Goal: Task Accomplishment & Management: Complete application form

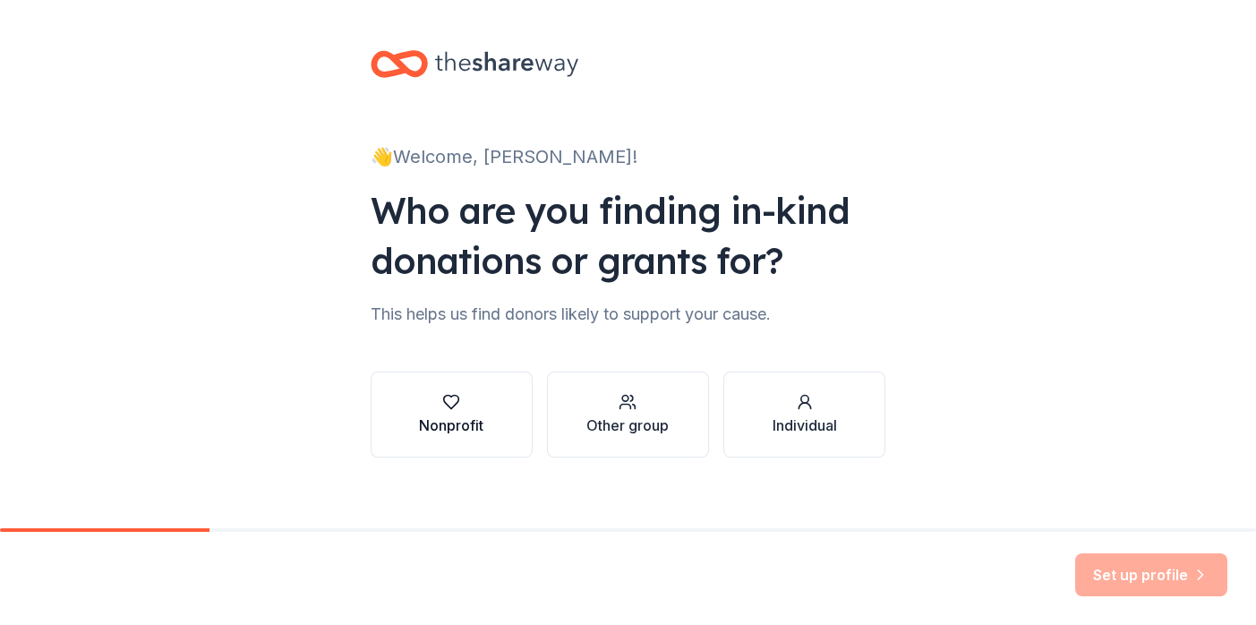
click at [483, 401] on button "Nonprofit" at bounding box center [452, 415] width 162 height 86
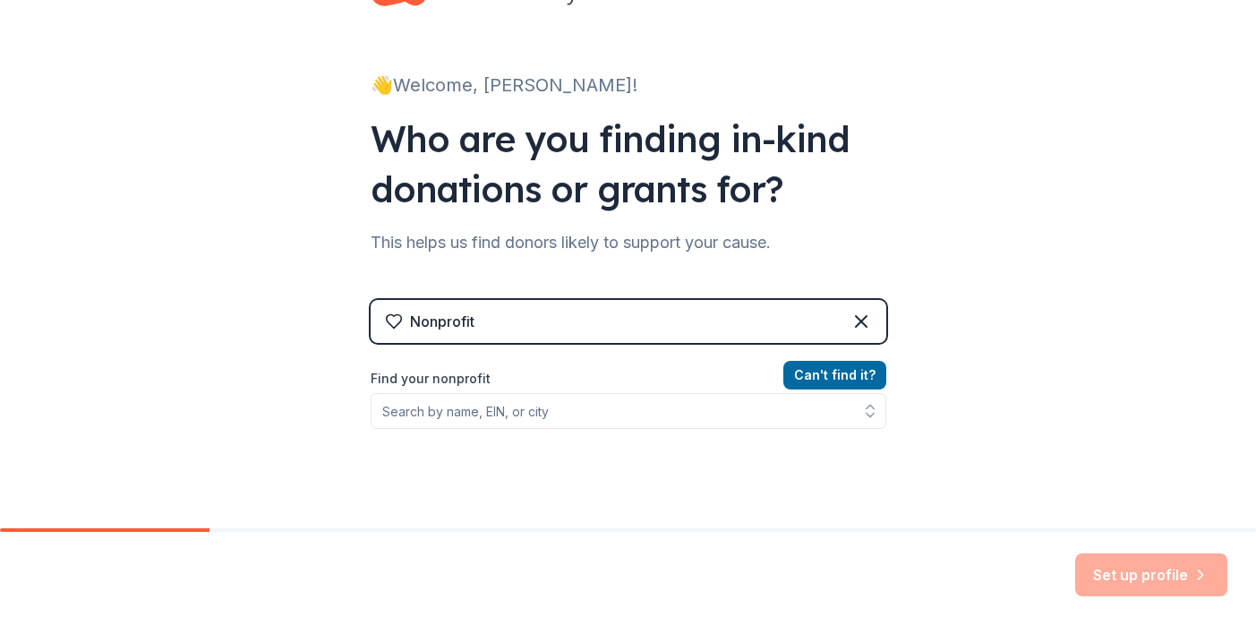
scroll to position [103, 0]
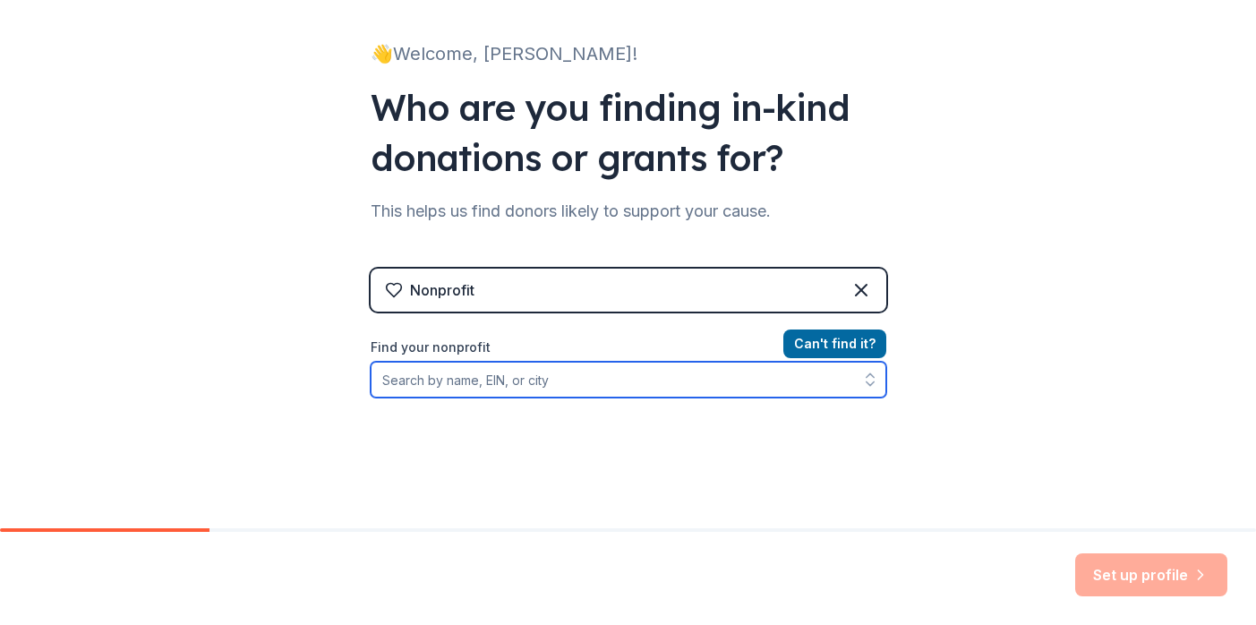
click at [482, 388] on input "Find your nonprofit" at bounding box center [629, 380] width 516 height 36
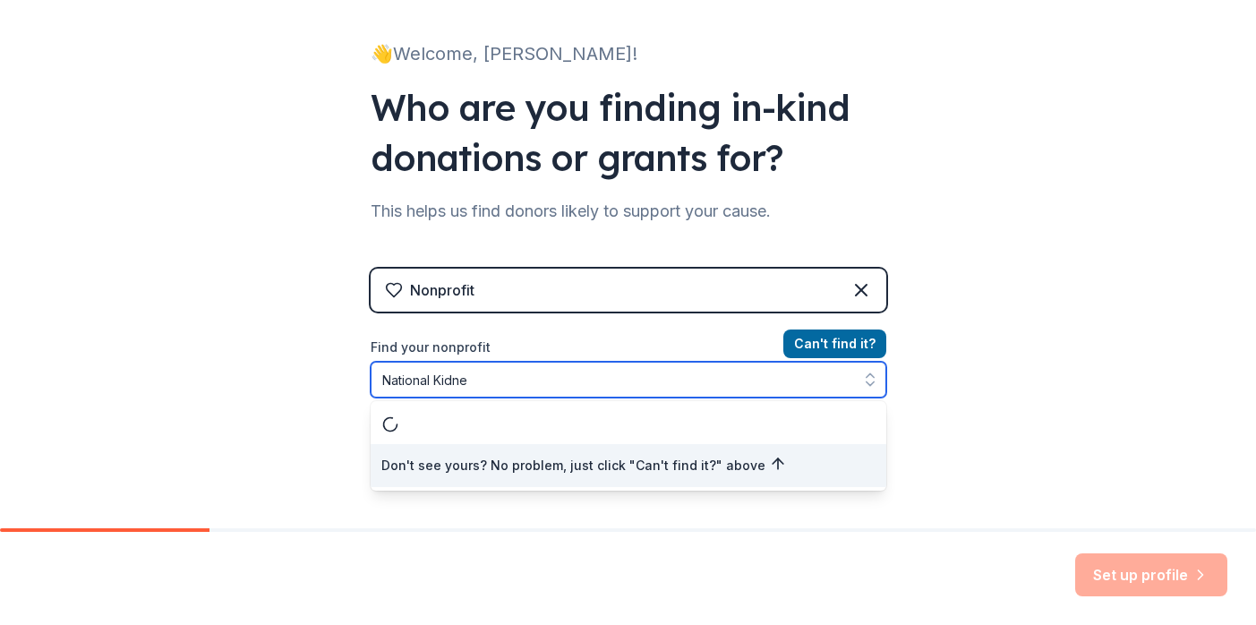
type input "National Kidney"
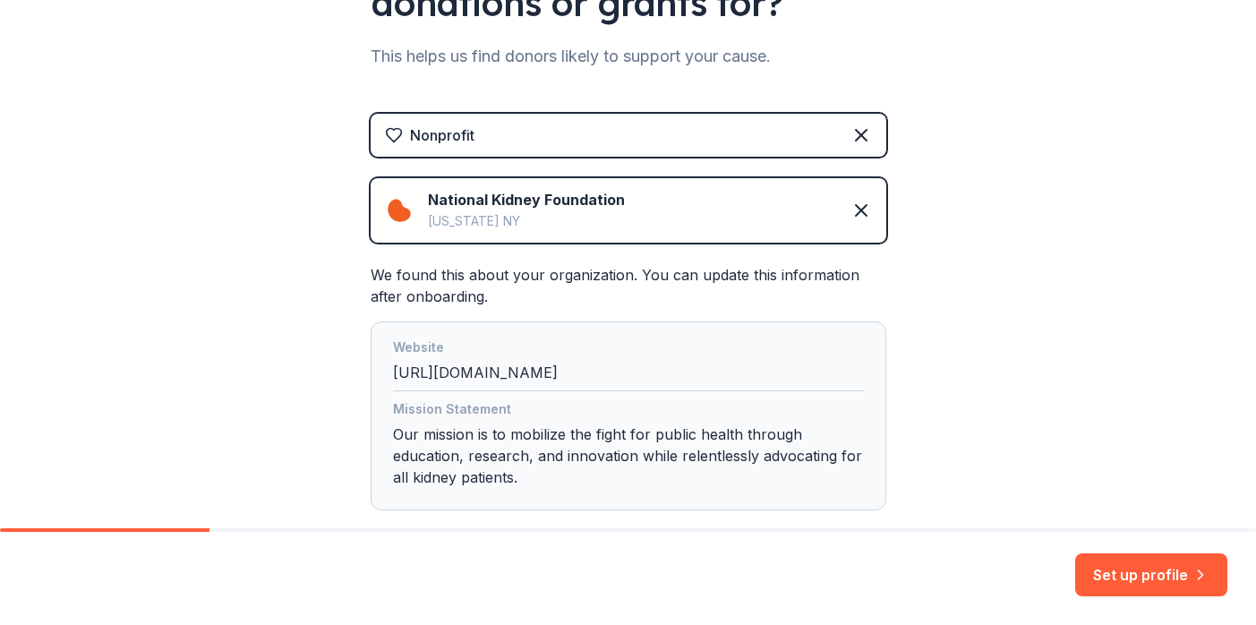
scroll to position [362, 0]
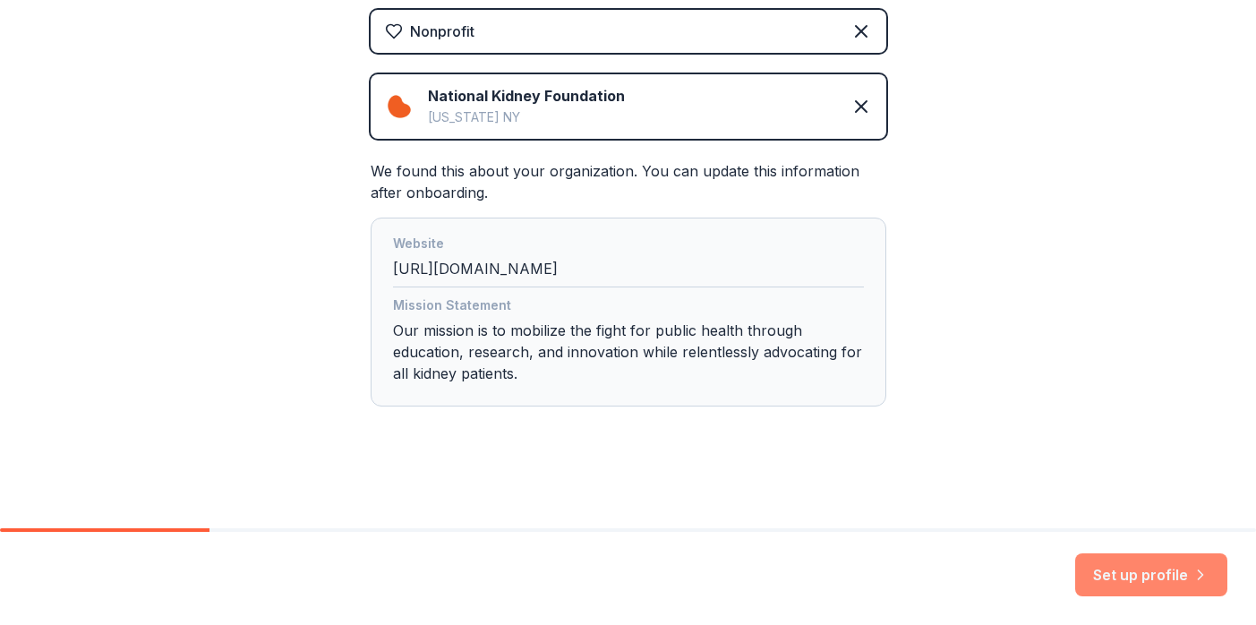
click at [1136, 576] on button "Set up profile" at bounding box center [1151, 574] width 152 height 43
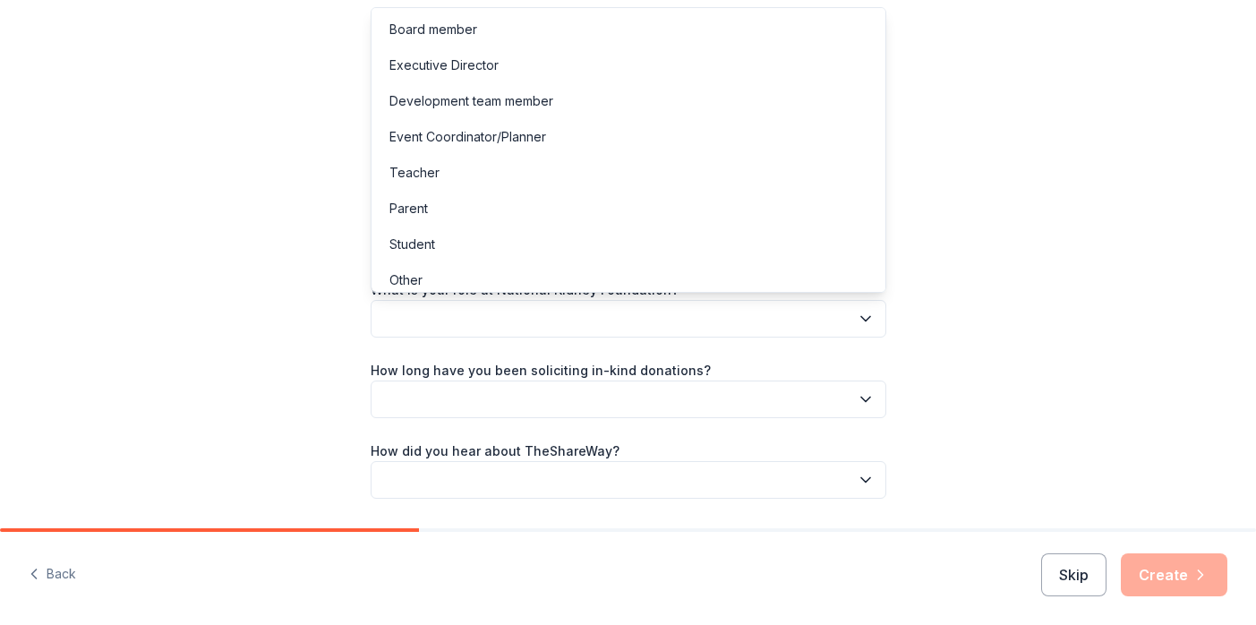
click at [617, 306] on button "button" at bounding box center [629, 319] width 516 height 38
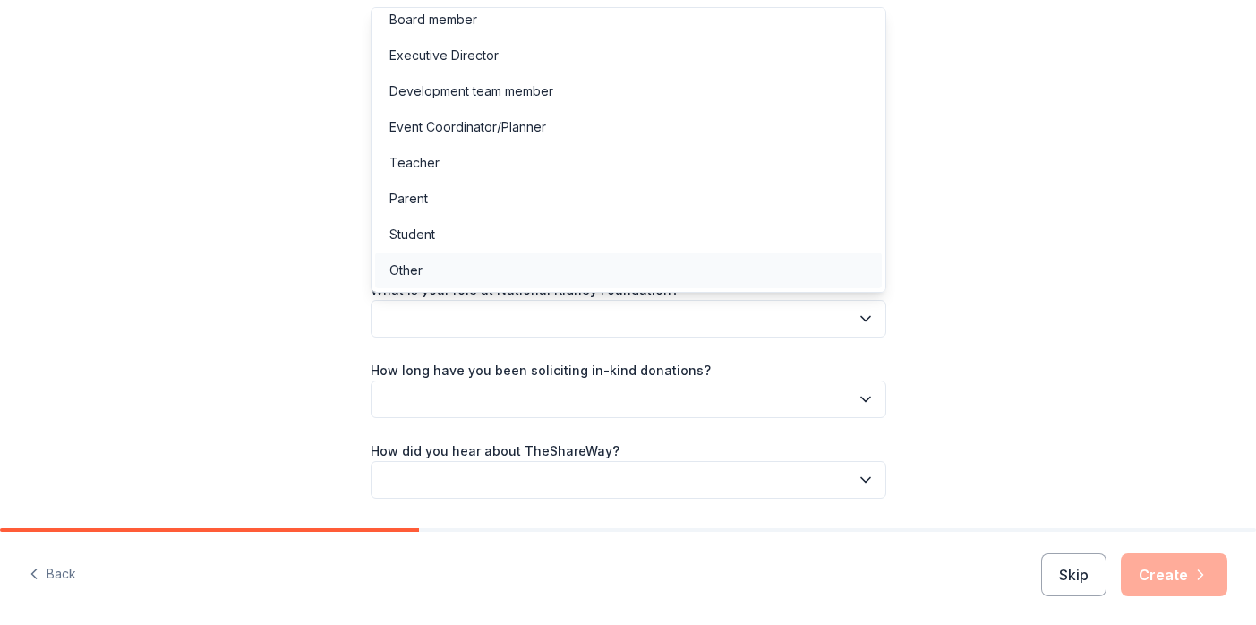
click at [491, 275] on div "Other" at bounding box center [628, 270] width 507 height 36
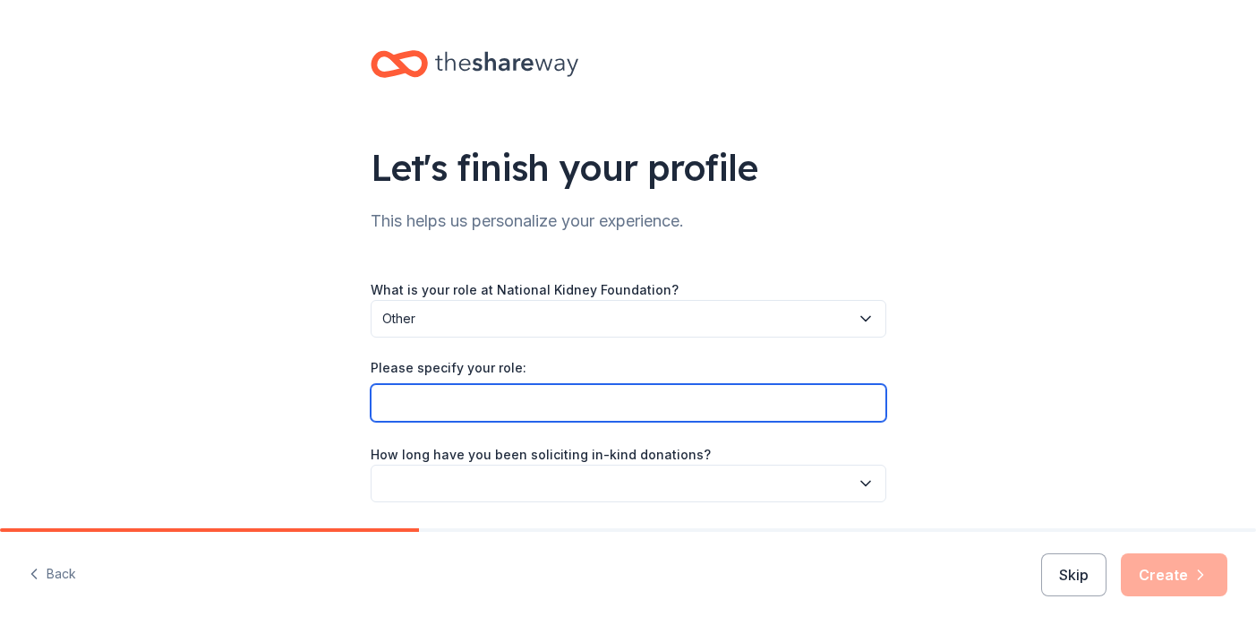
click at [473, 408] on input "Please specify your role:" at bounding box center [629, 403] width 516 height 38
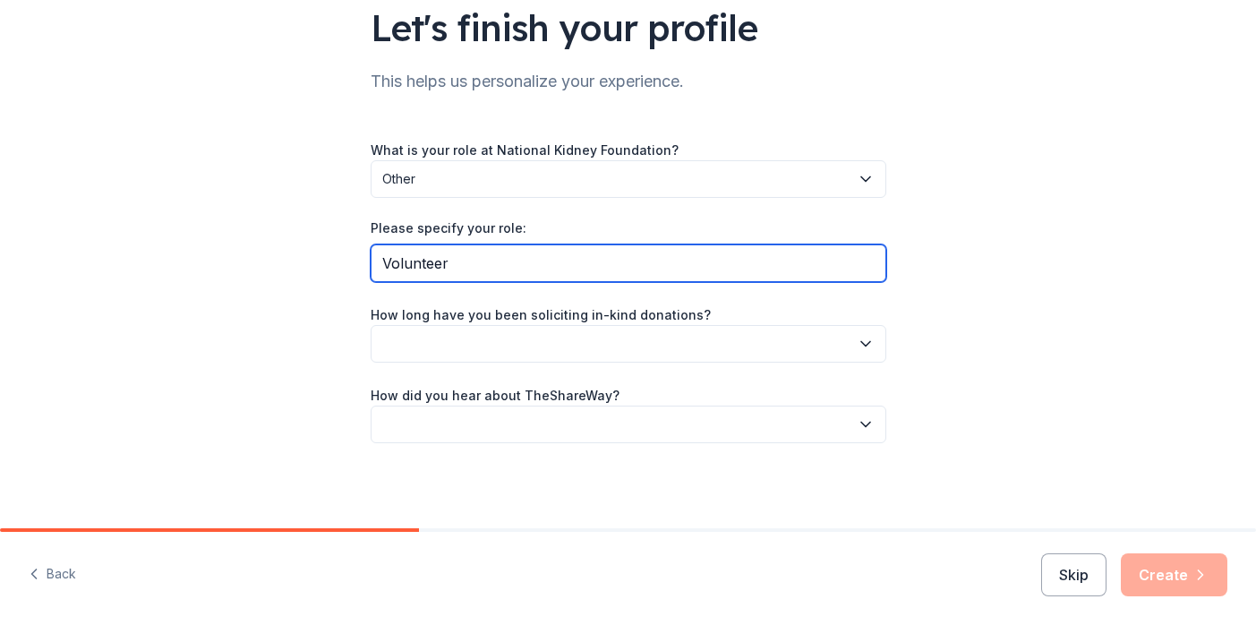
type input "Volunteer"
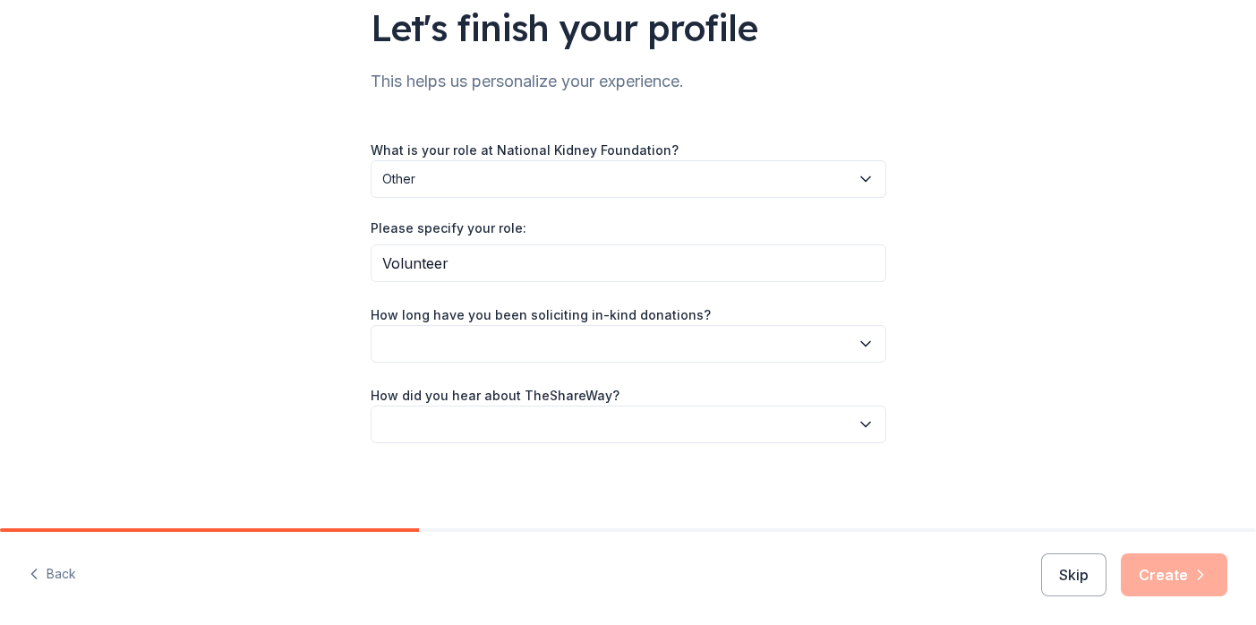
click at [463, 349] on button "button" at bounding box center [629, 344] width 516 height 38
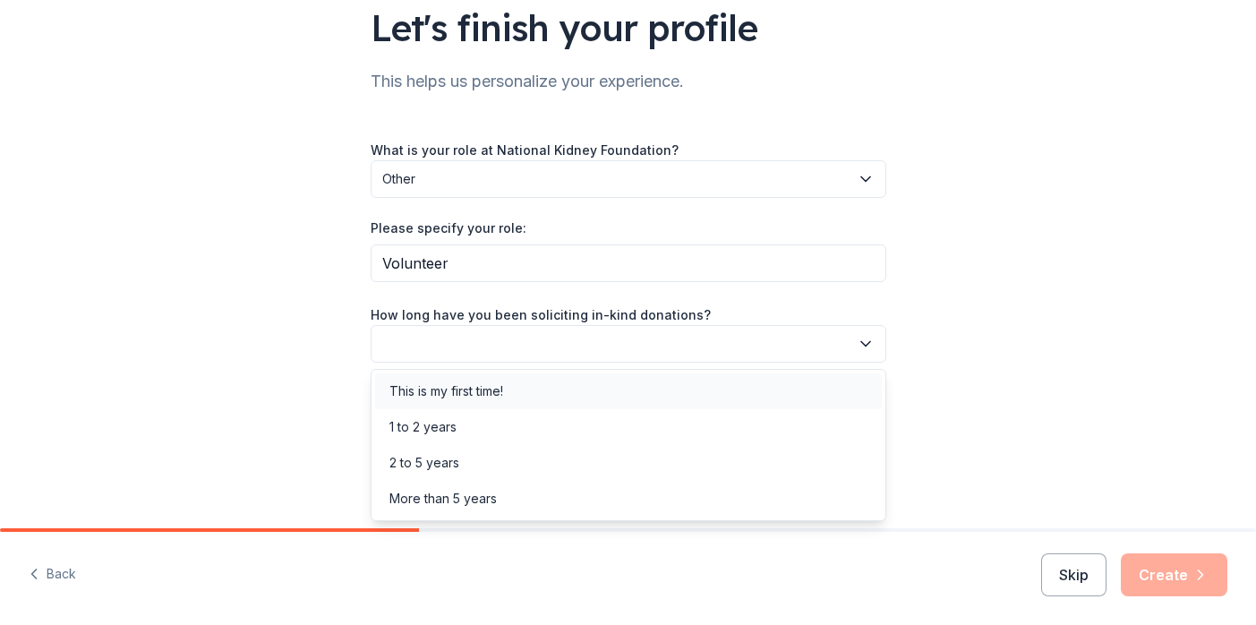
click at [459, 384] on div "This is my first time!" at bounding box center [446, 391] width 114 height 21
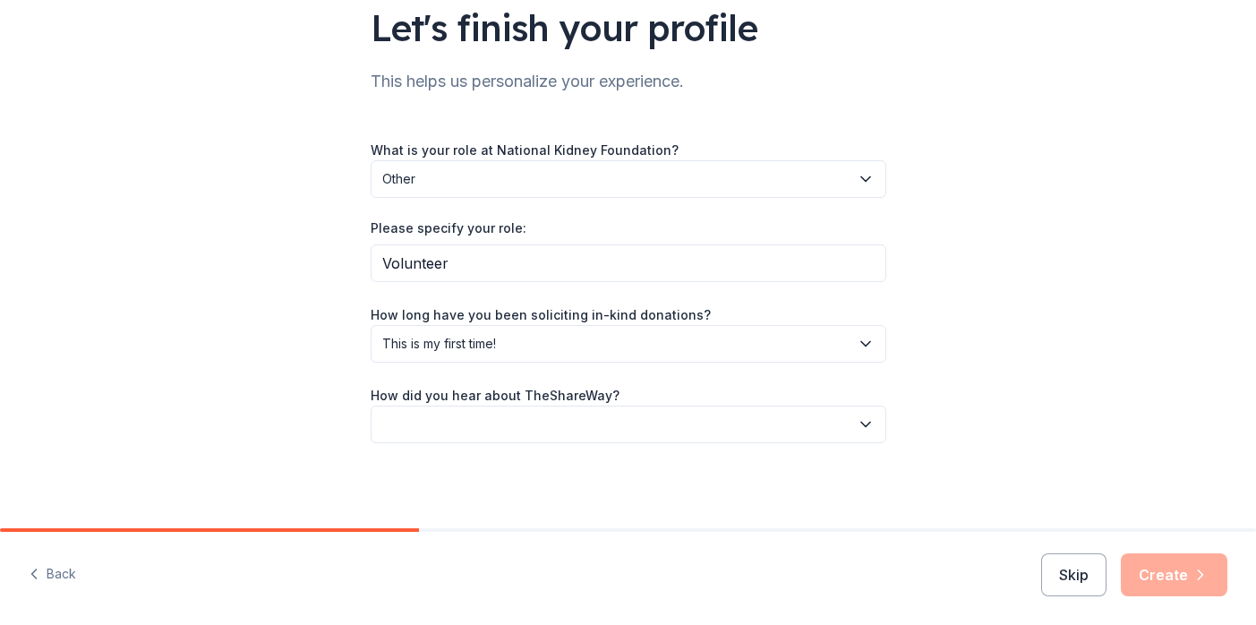
click at [466, 432] on button "button" at bounding box center [629, 425] width 516 height 38
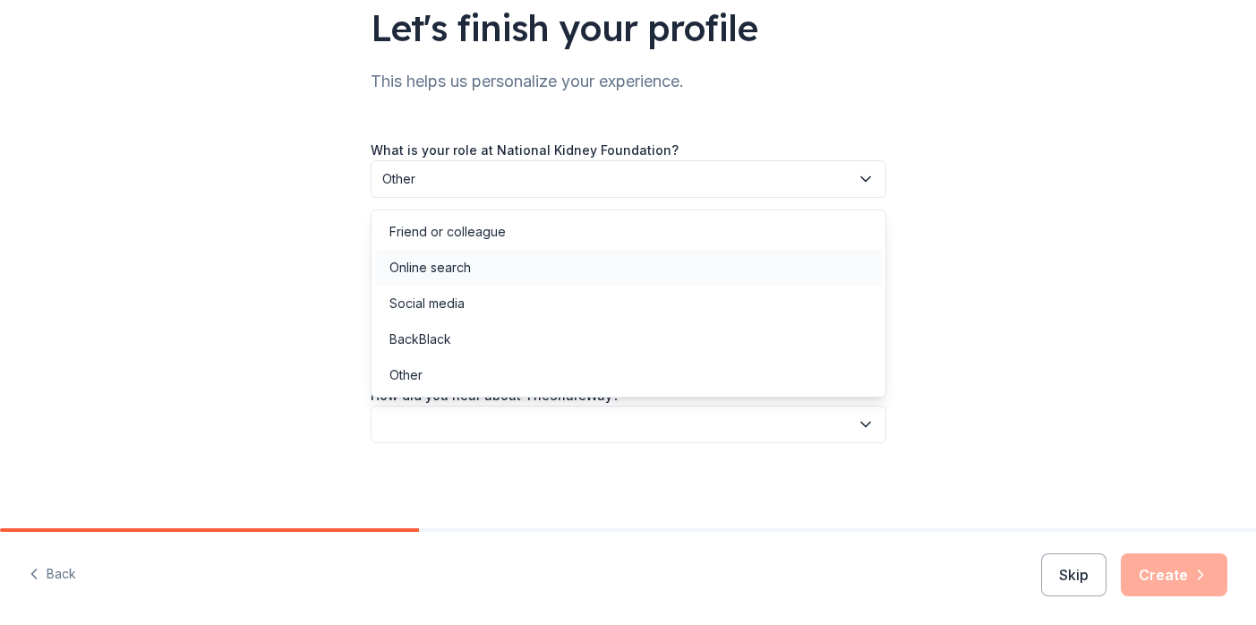
click at [457, 274] on div "Online search" at bounding box center [429, 267] width 81 height 21
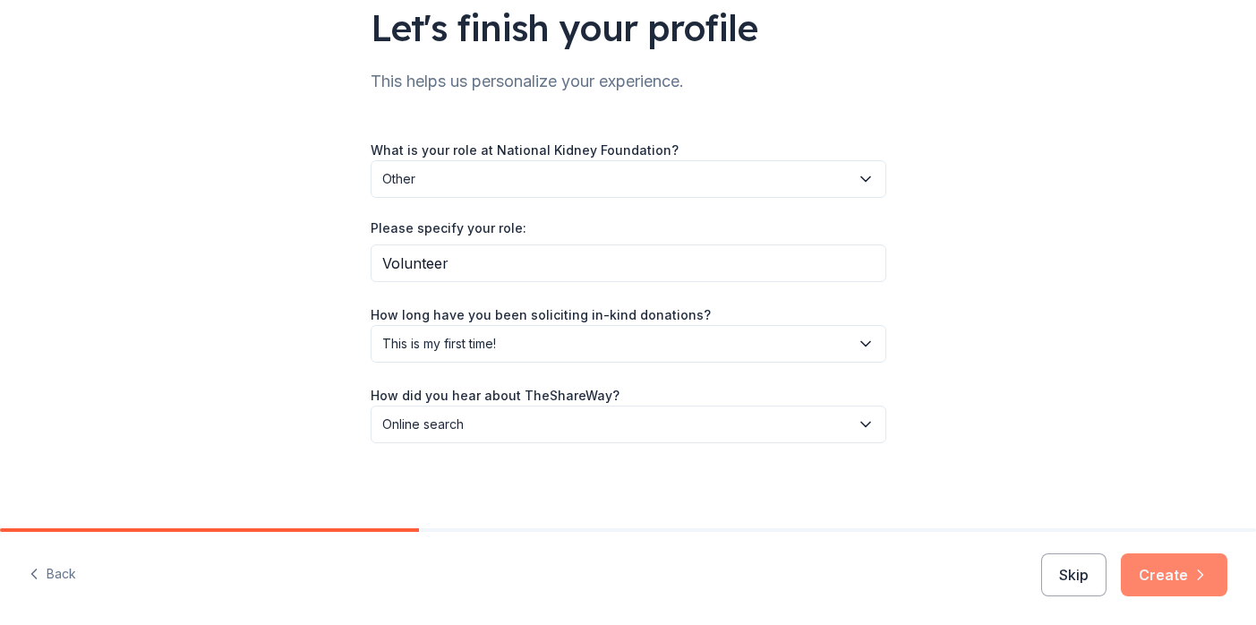
click at [1166, 570] on button "Create" at bounding box center [1174, 574] width 107 height 43
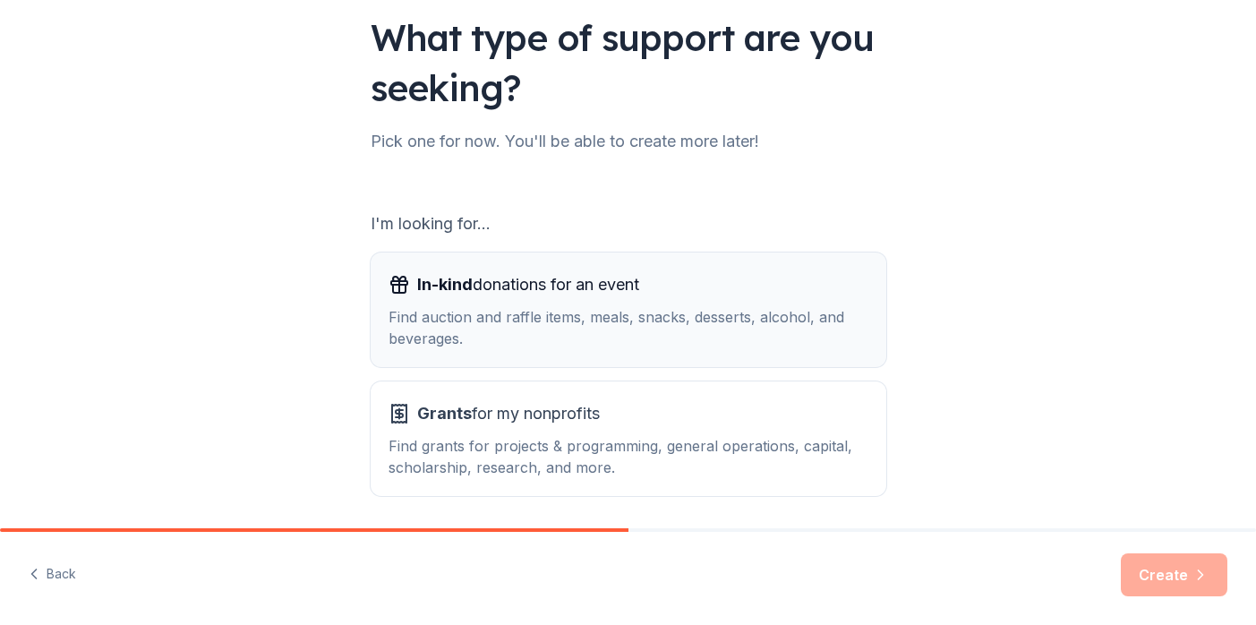
scroll to position [158, 0]
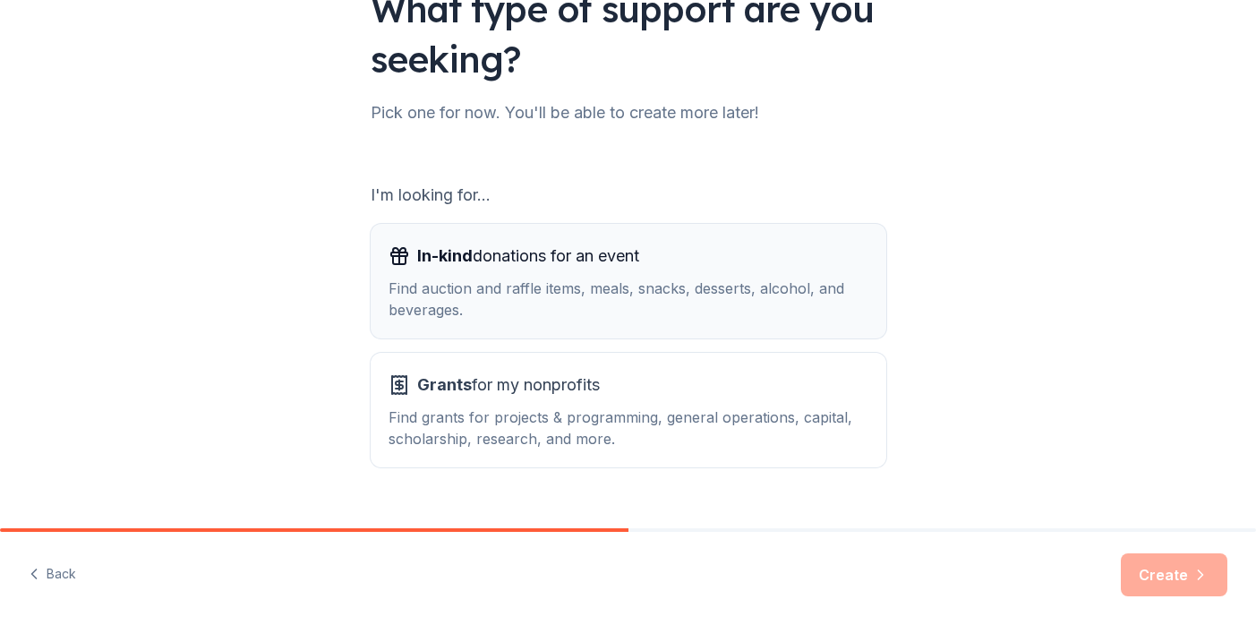
click at [555, 280] on div "Find auction and raffle items, meals, snacks, desserts, alcohol, and beverages." at bounding box center [629, 299] width 480 height 43
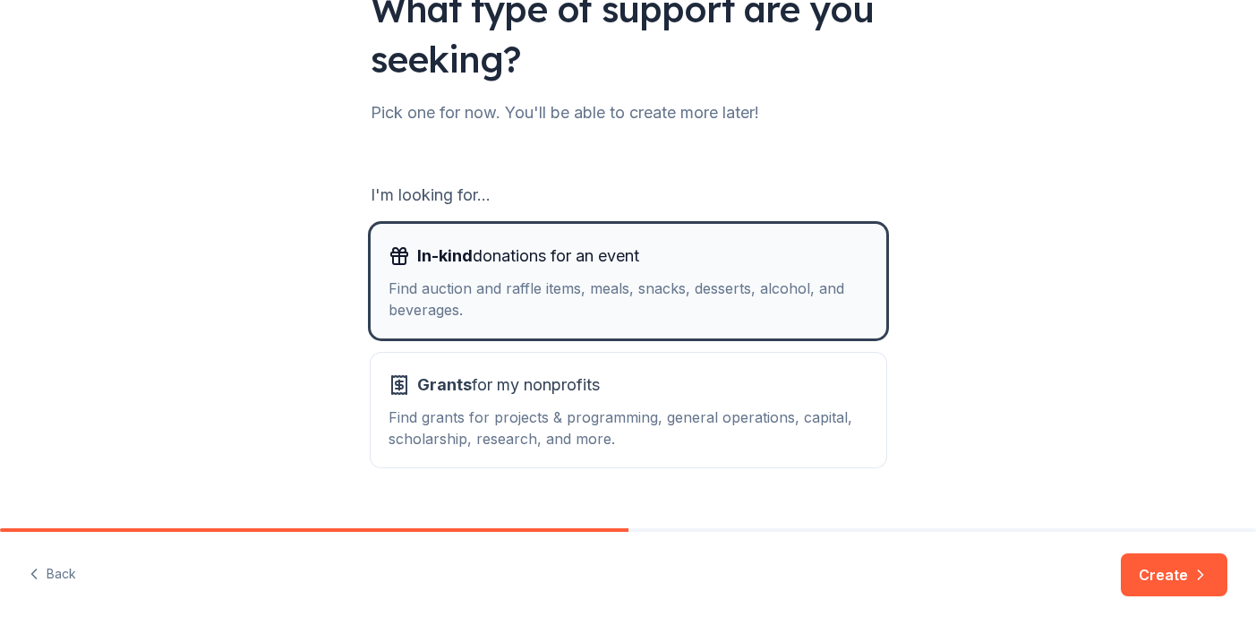
scroll to position [194, 0]
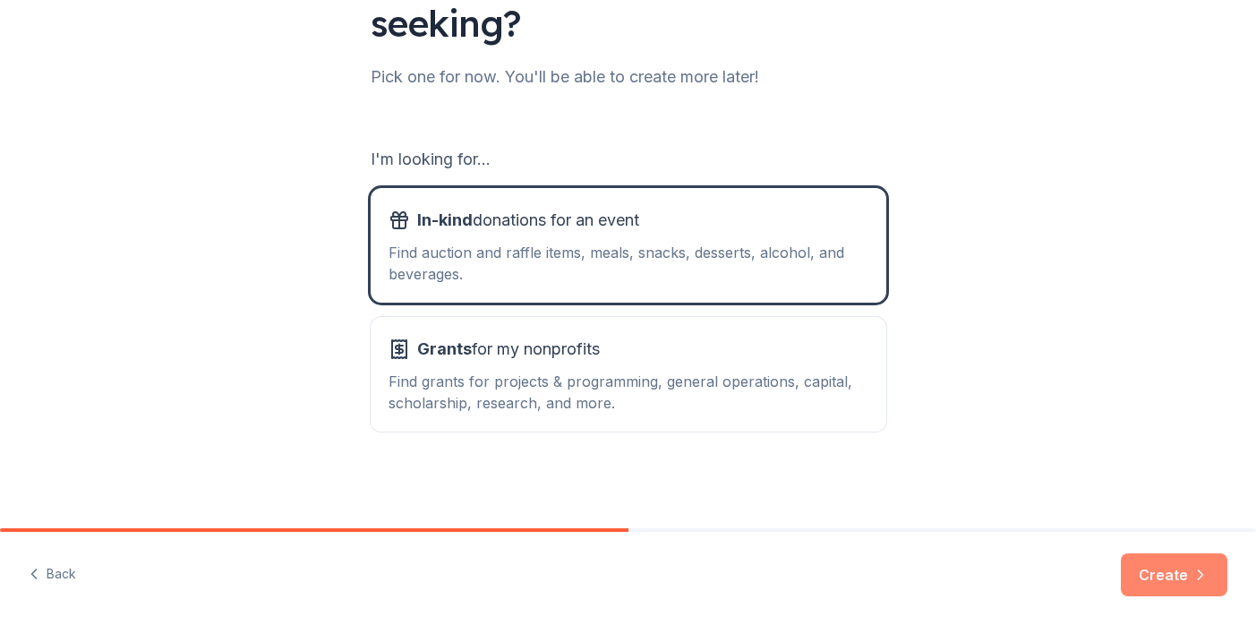
click at [1170, 571] on button "Create" at bounding box center [1174, 574] width 107 height 43
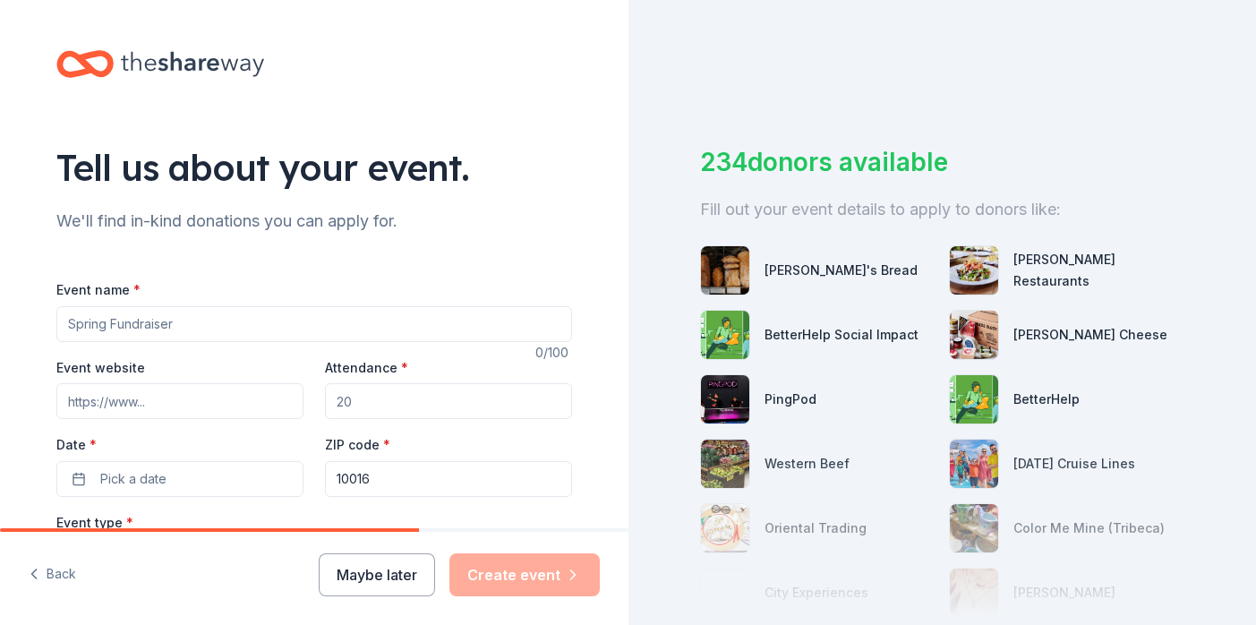
click at [180, 329] on input "Event name *" at bounding box center [314, 324] width 516 height 36
type input "[US_STATE][GEOGRAPHIC_DATA] Kidney Walk"
drag, startPoint x: 400, startPoint y: 409, endPoint x: 308, endPoint y: 378, distance: 97.4
click at [308, 378] on div "Event website Attendance * Date * Pick a date ZIP code * 10016" at bounding box center [314, 426] width 516 height 141
type input "2500"
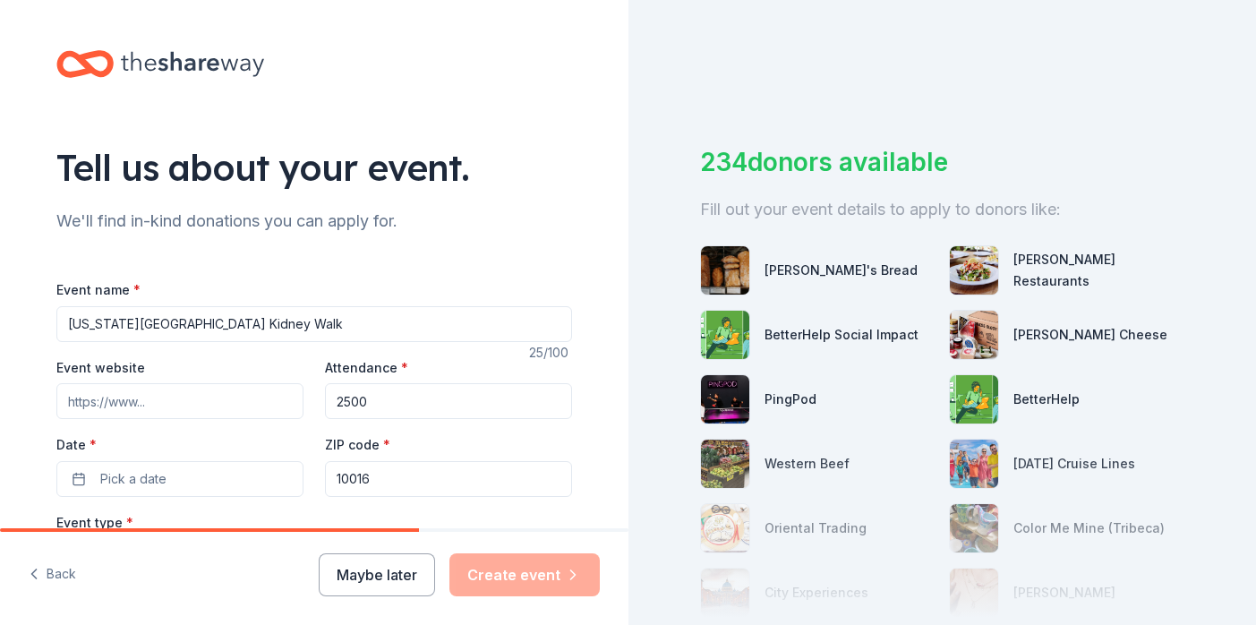
click at [144, 394] on input "Event website" at bounding box center [179, 401] width 247 height 36
paste input "https://www.kidneywalk.org/NYC"
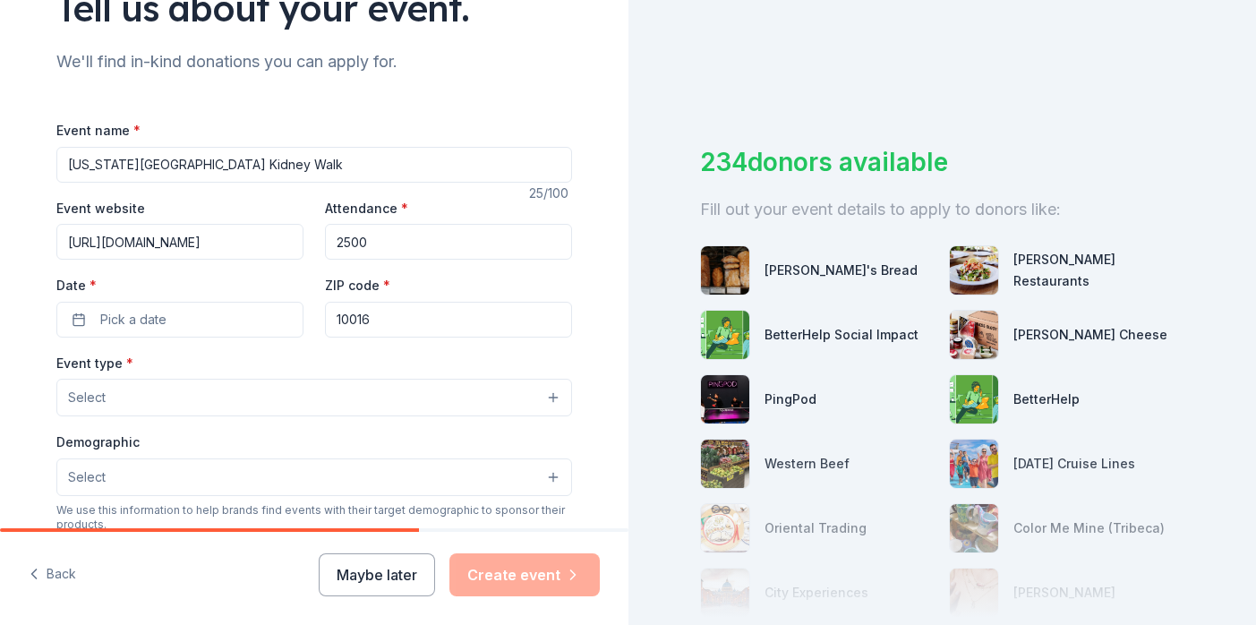
scroll to position [184, 0]
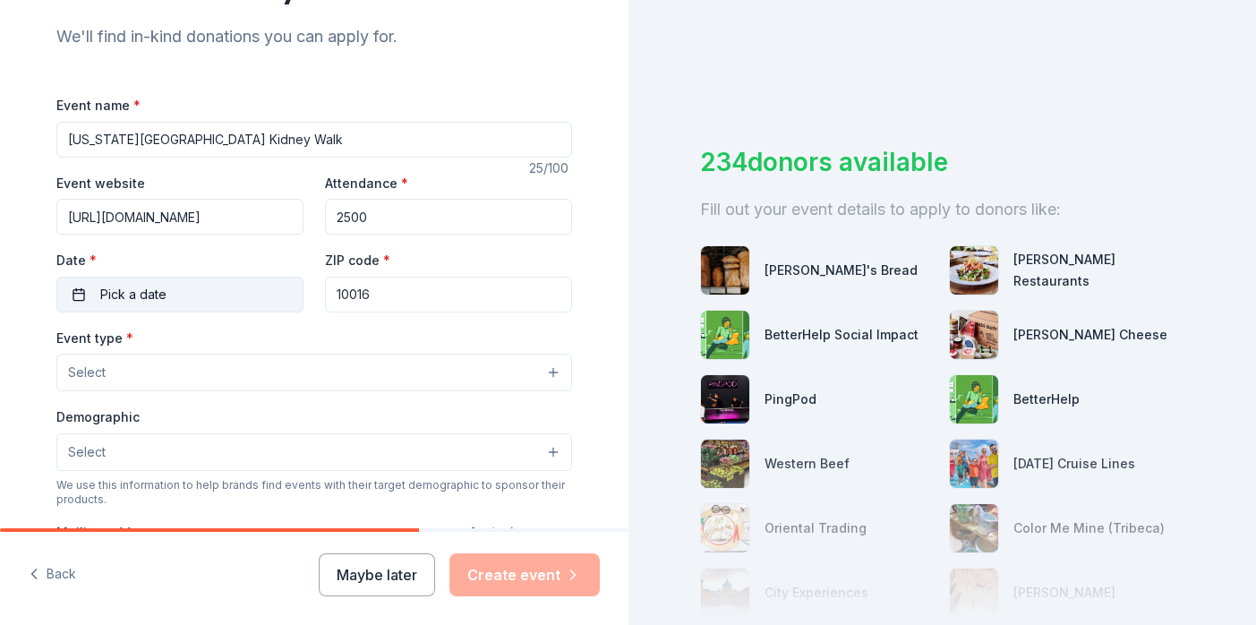
type input "https://www.kidneywalk.org/NYC"
click at [163, 295] on span "Pick a date" at bounding box center [133, 294] width 66 height 21
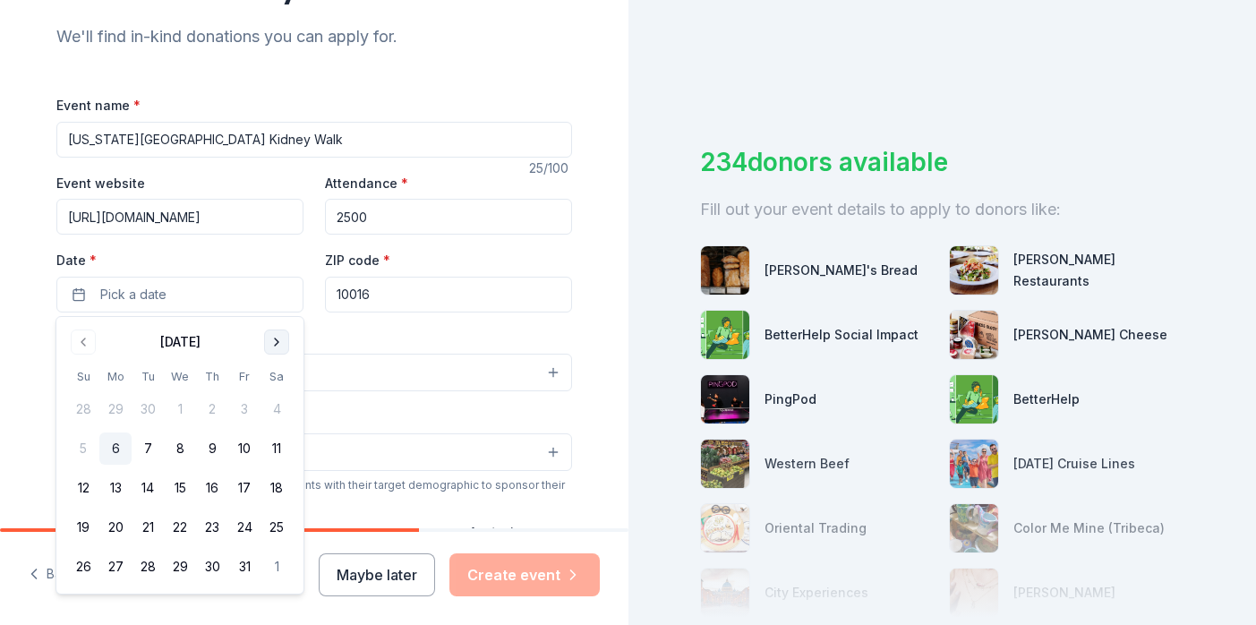
click at [278, 338] on button "Go to next month" at bounding box center [276, 341] width 25 height 25
click at [81, 483] on button "9" at bounding box center [83, 488] width 32 height 32
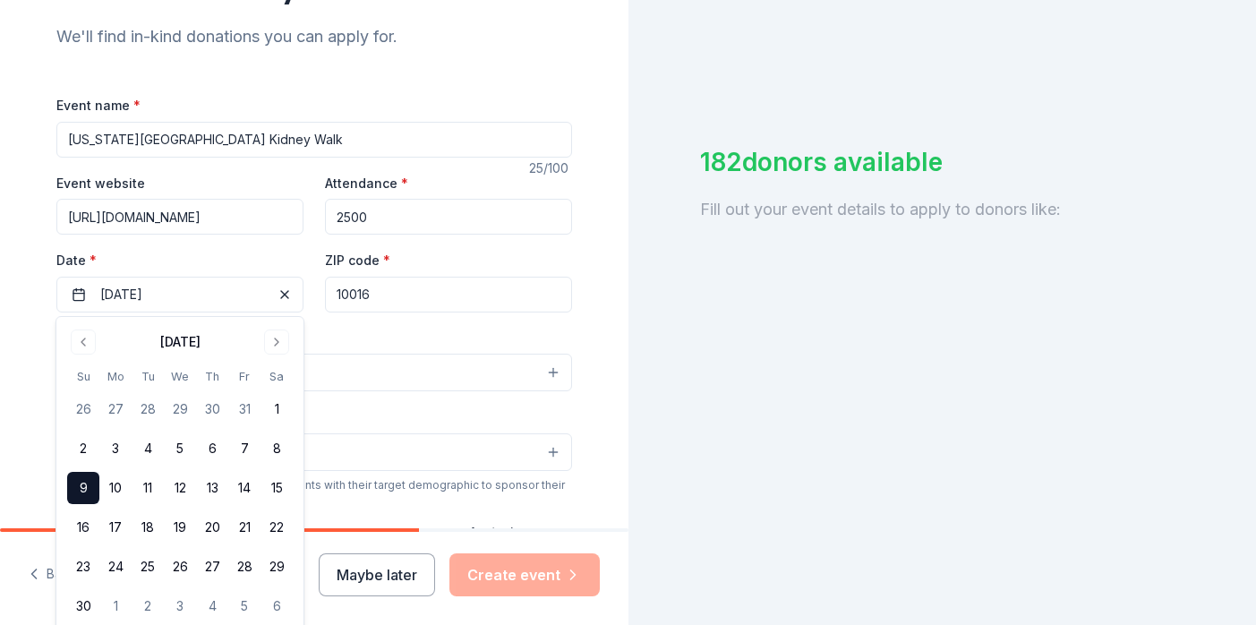
drag, startPoint x: 386, startPoint y: 299, endPoint x: 312, endPoint y: 275, distance: 78.1
click at [312, 275] on div "Event website https://www.kidneywalk.org/NYC Attendance * 2500 Date * 11/09/202…" at bounding box center [314, 242] width 516 height 141
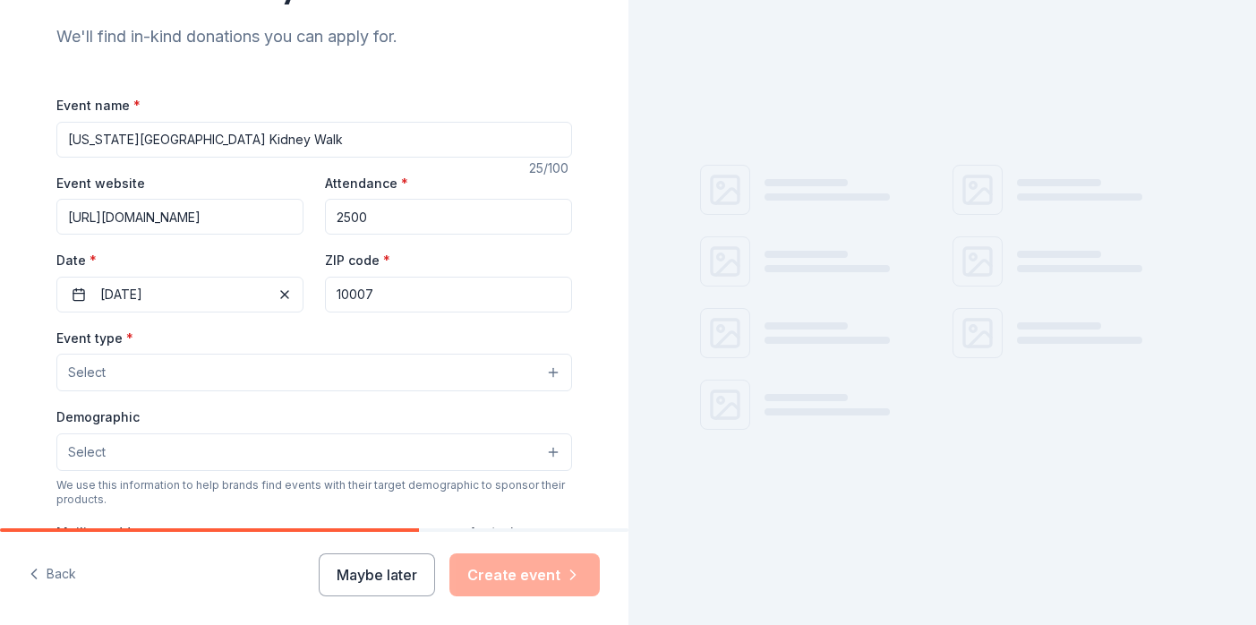
type input "10007"
click at [256, 378] on button "Select" at bounding box center [314, 373] width 516 height 38
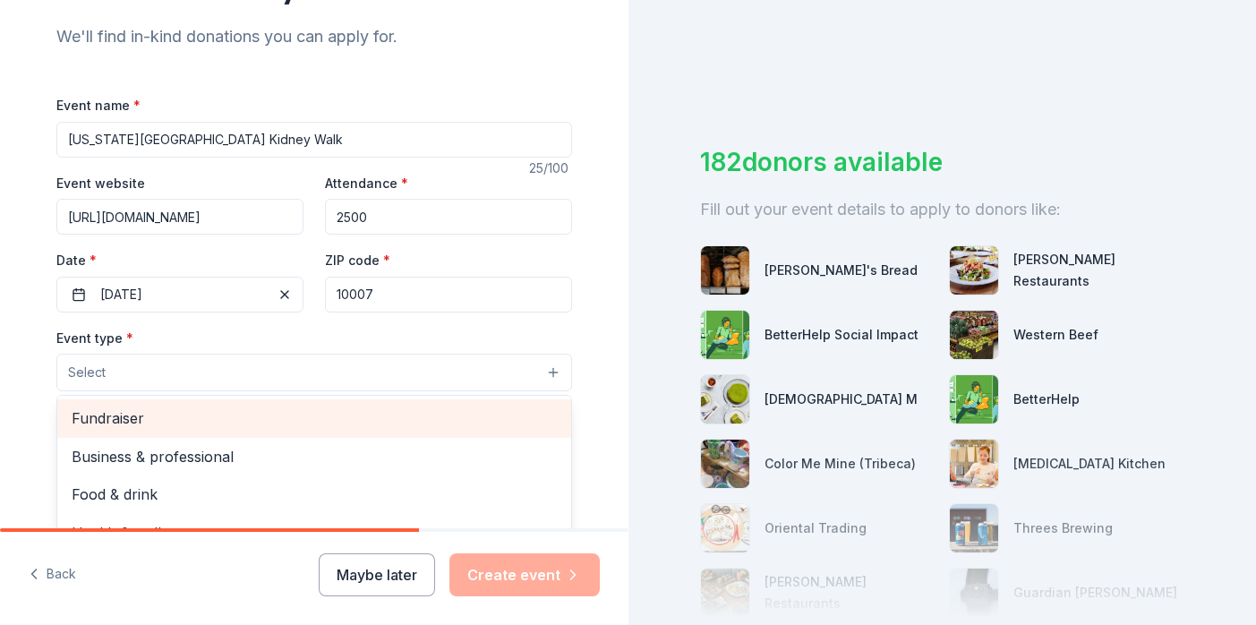
click at [222, 424] on span "Fundraiser" at bounding box center [314, 417] width 485 height 23
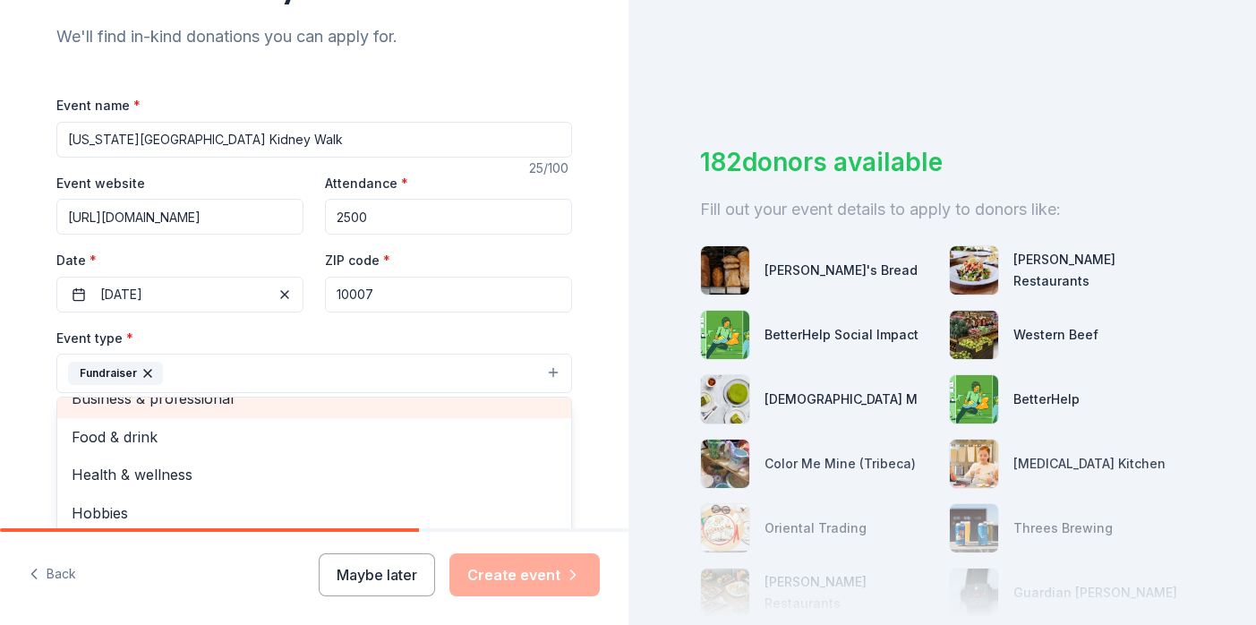
scroll to position [15, 0]
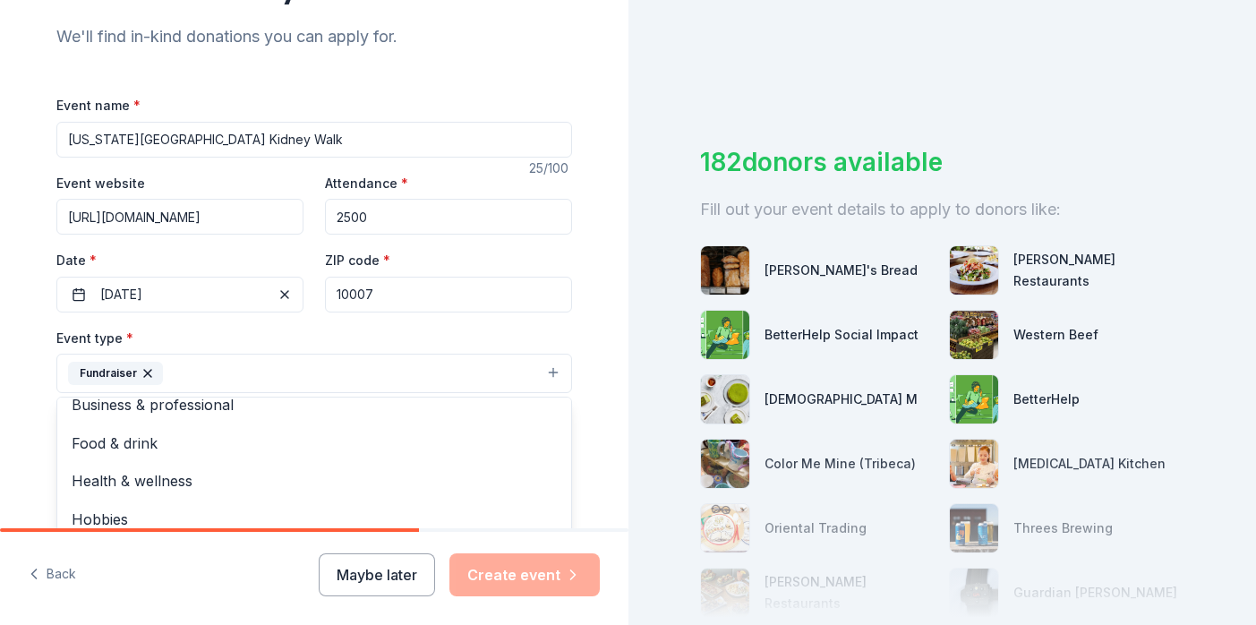
click at [28, 493] on div "Tell us about your event. We'll find in-kind donations you can apply for. Event…" at bounding box center [314, 413] width 573 height 1194
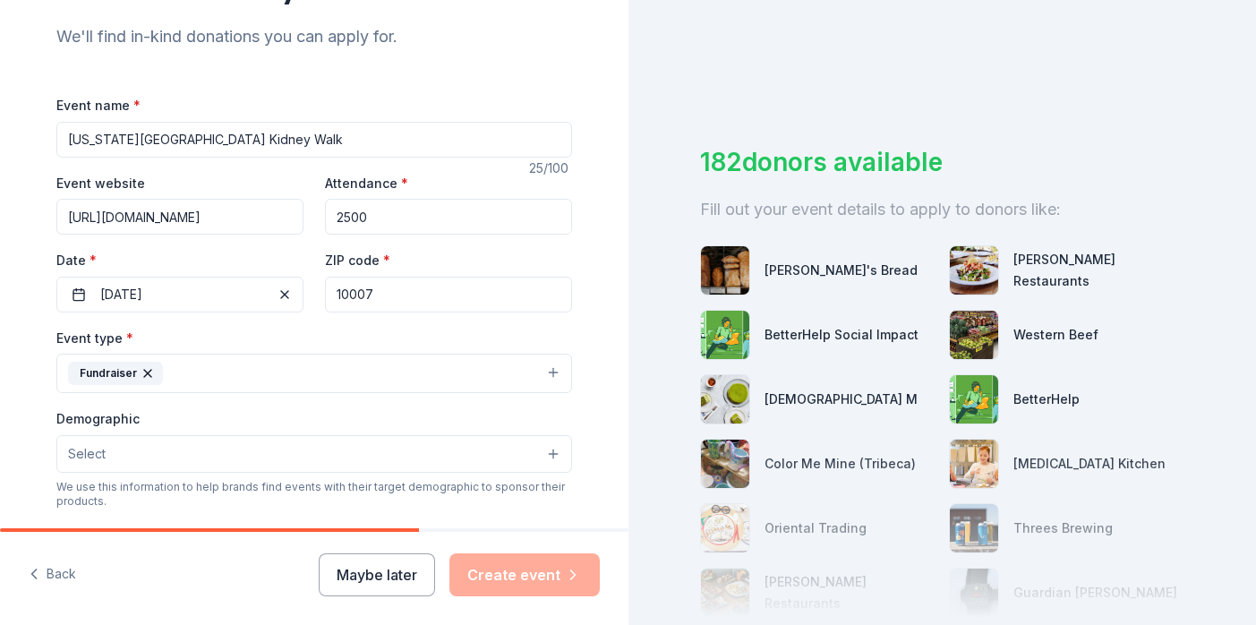
scroll to position [189, 0]
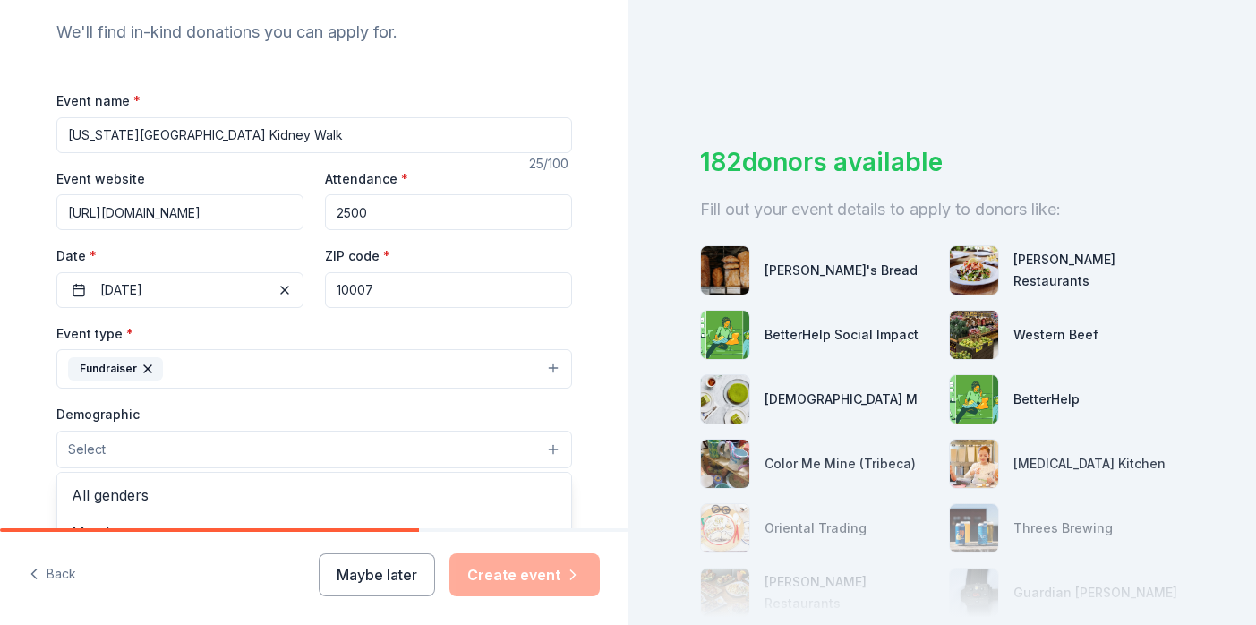
click at [103, 449] on span "Select" at bounding box center [87, 449] width 38 height 21
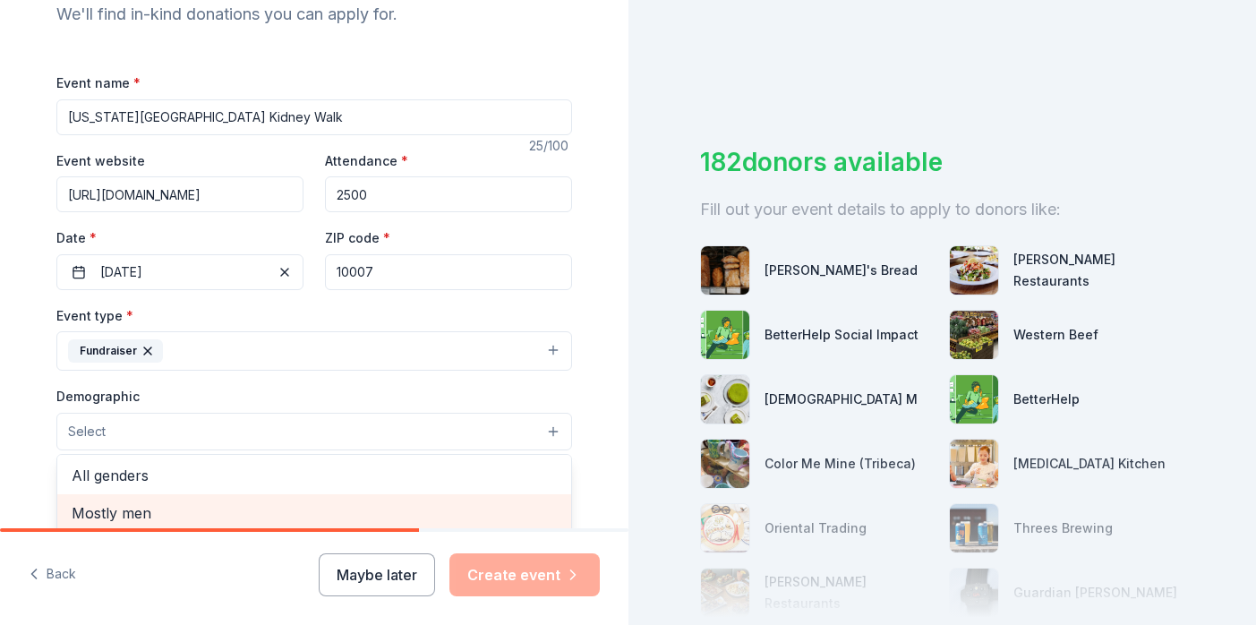
scroll to position [0, 0]
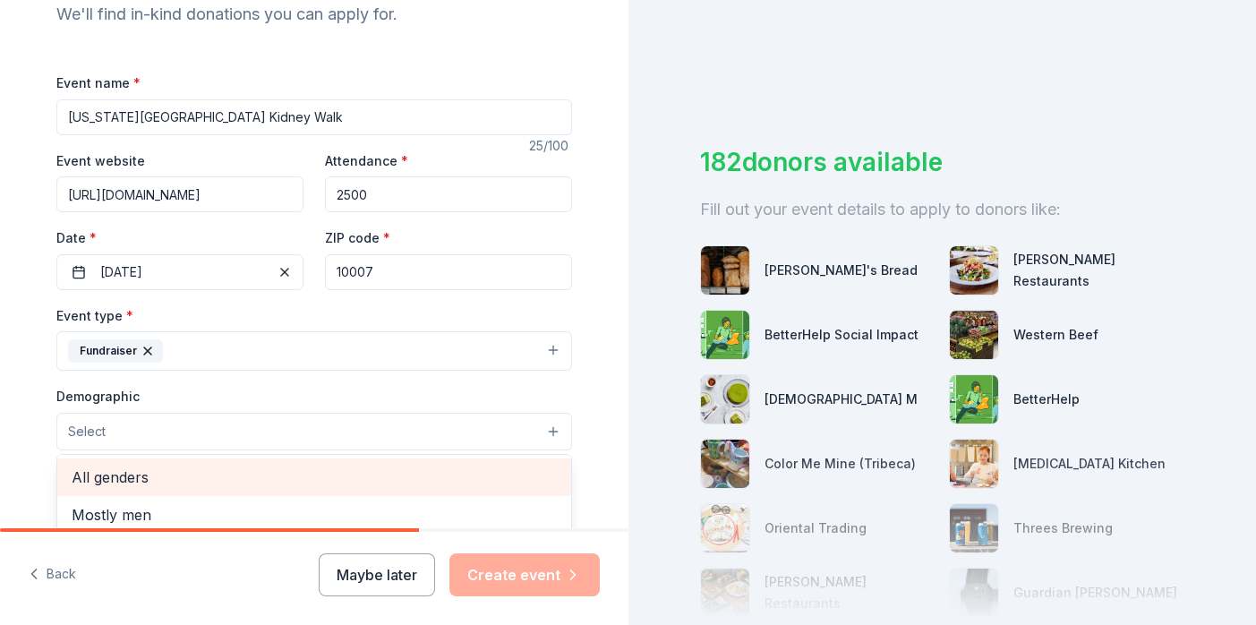
click at [93, 471] on span "All genders" at bounding box center [314, 477] width 485 height 23
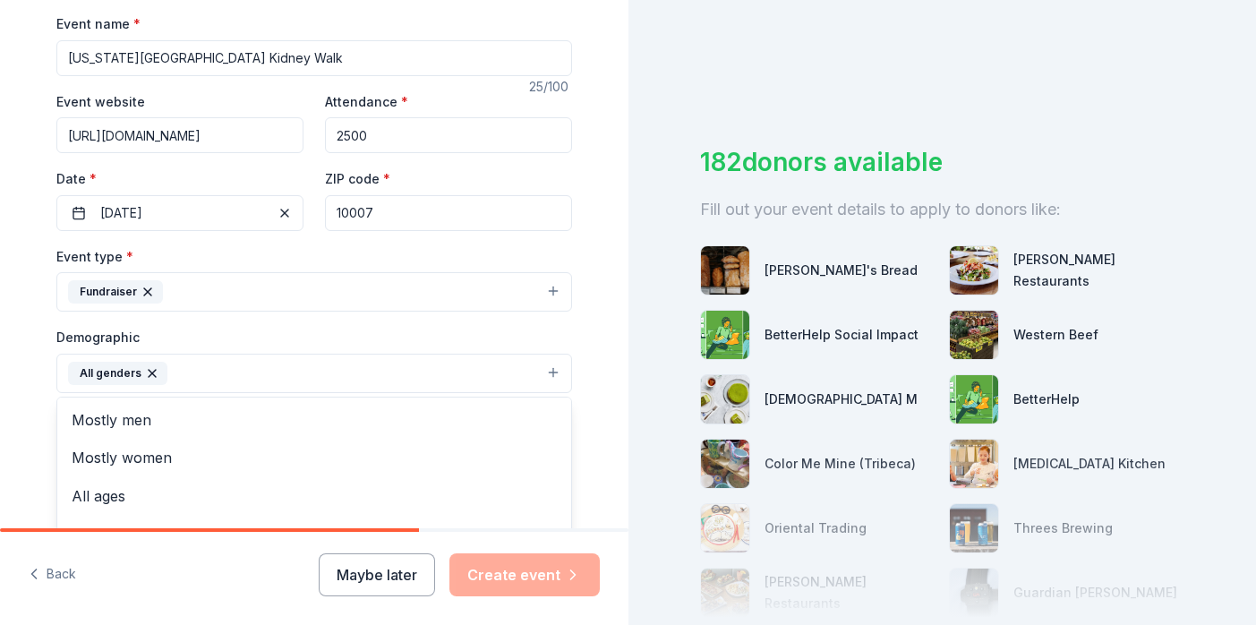
scroll to position [270, 0]
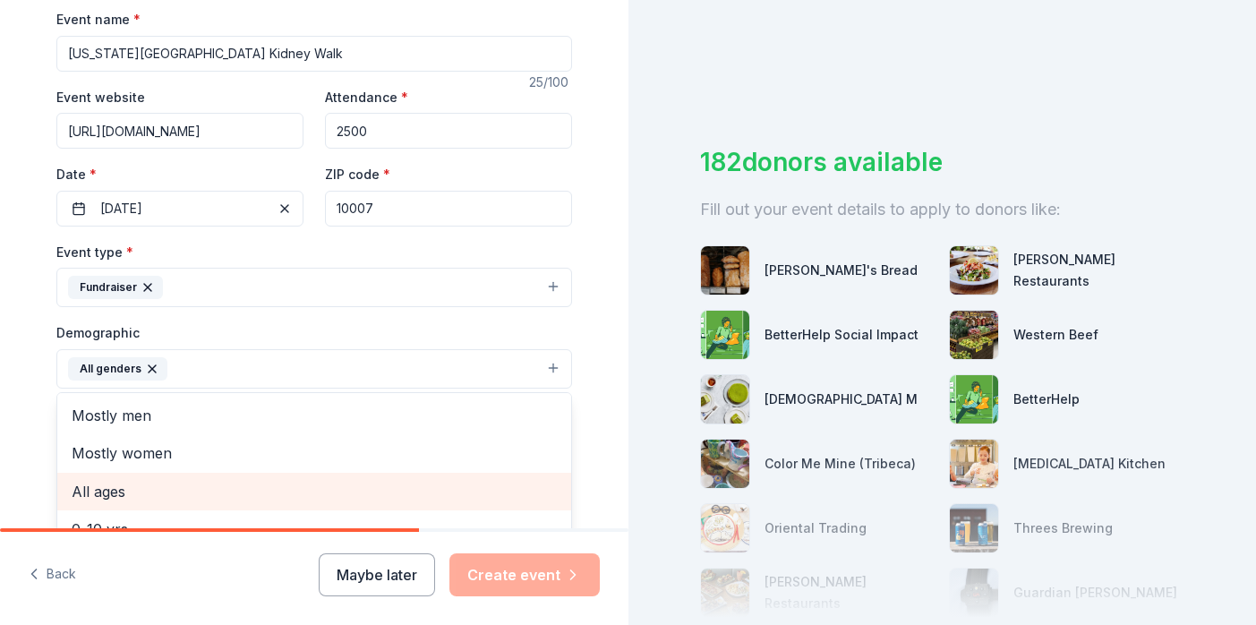
click at [107, 497] on span "All ages" at bounding box center [314, 491] width 485 height 23
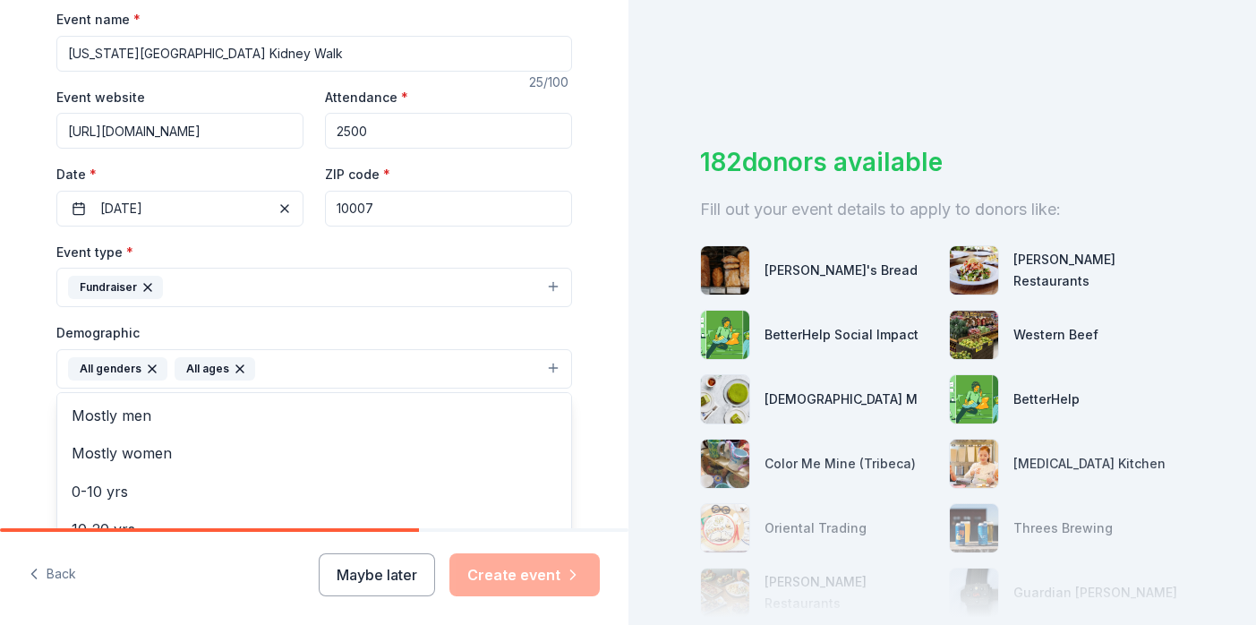
click at [25, 480] on div "Tell us about your event. We'll find in-kind donations you can apply for. Event…" at bounding box center [314, 327] width 629 height 1195
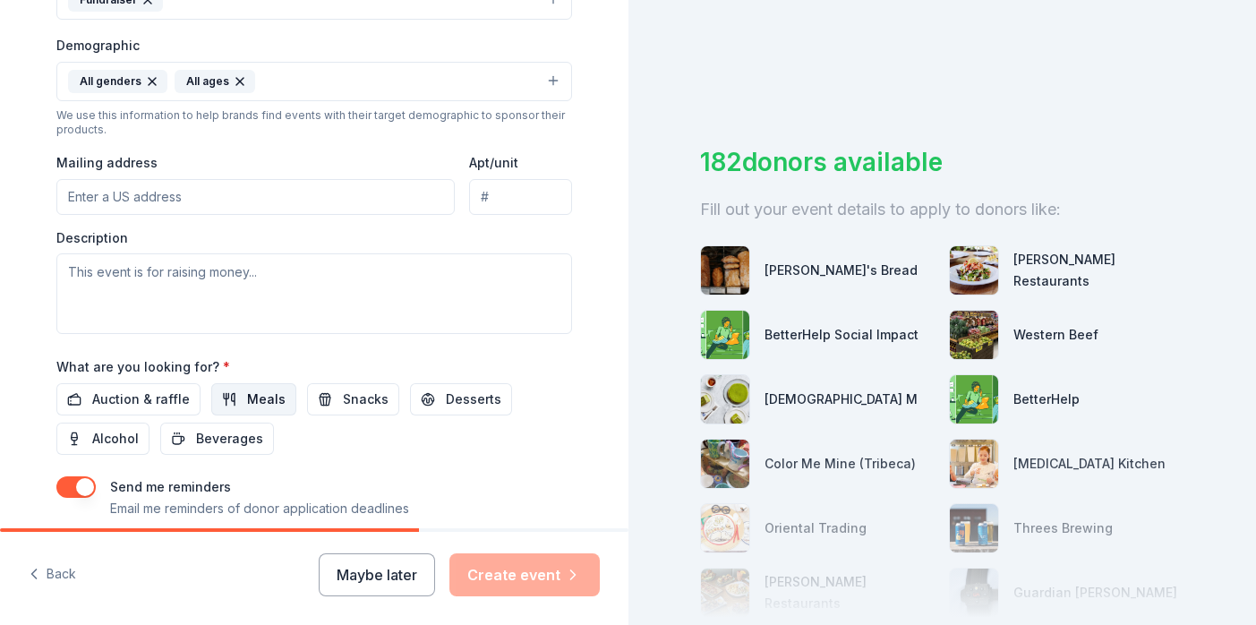
scroll to position [561, 0]
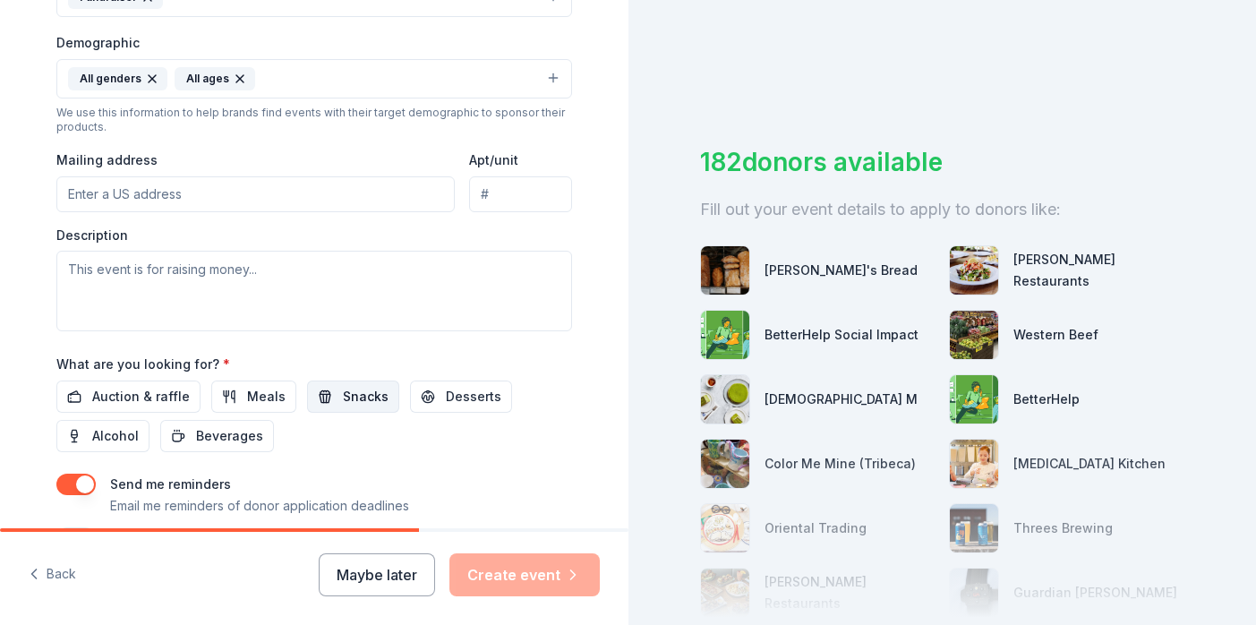
click at [328, 389] on button "Snacks" at bounding box center [353, 397] width 92 height 32
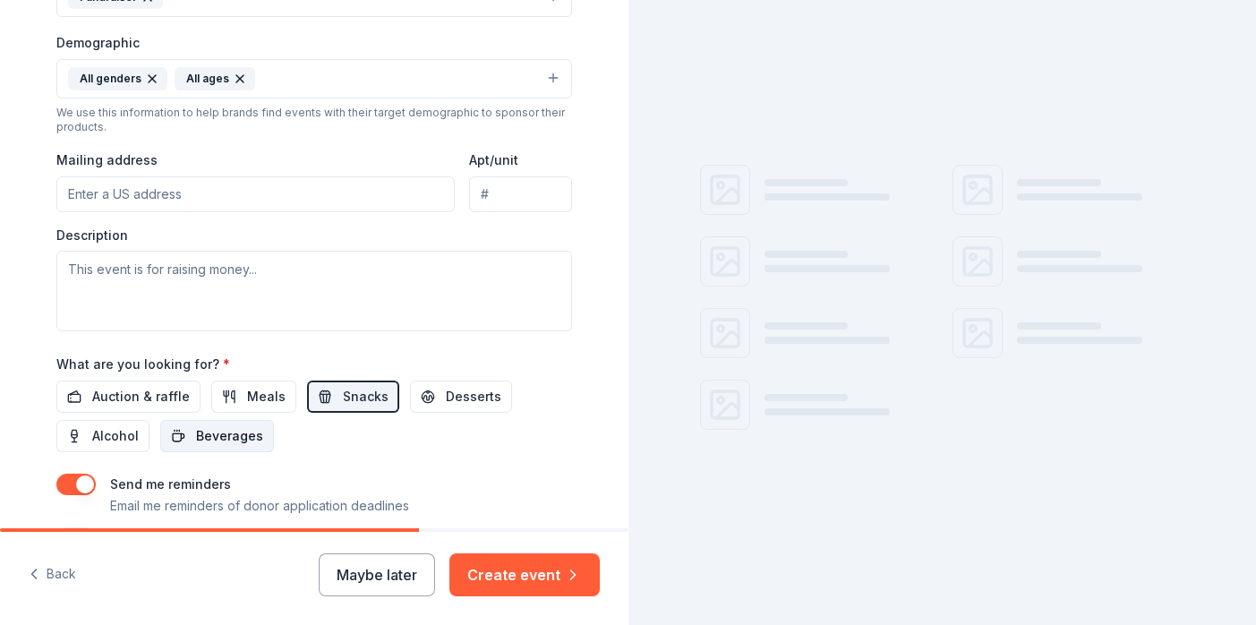
click at [247, 436] on span "Beverages" at bounding box center [229, 435] width 67 height 21
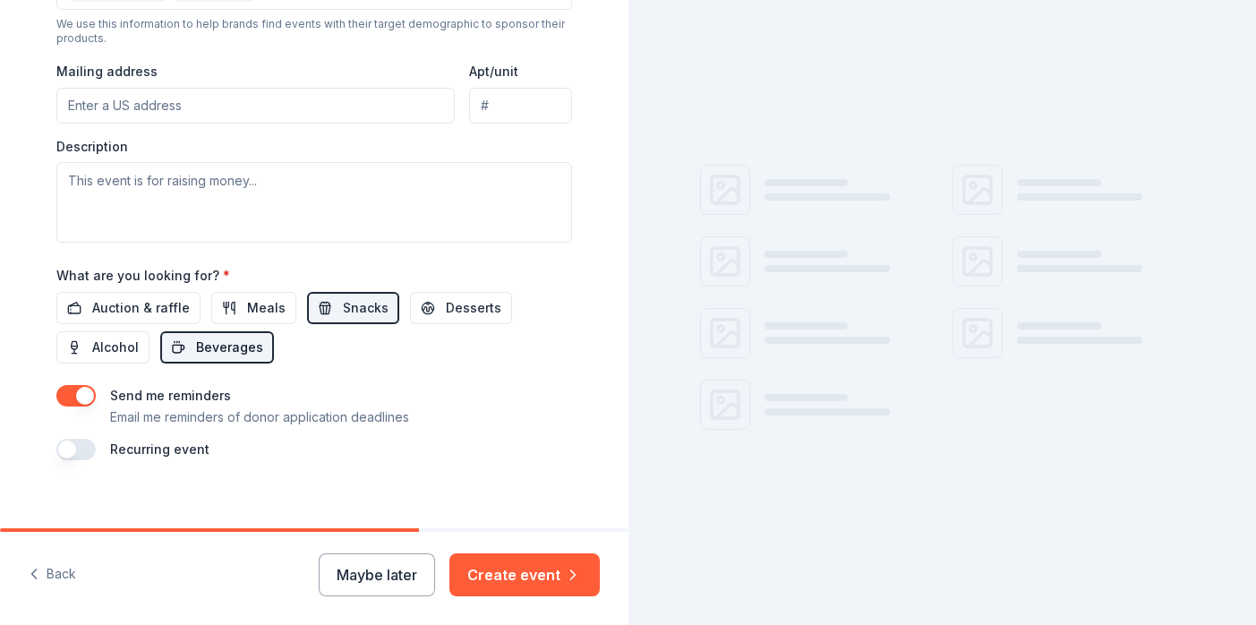
scroll to position [667, 0]
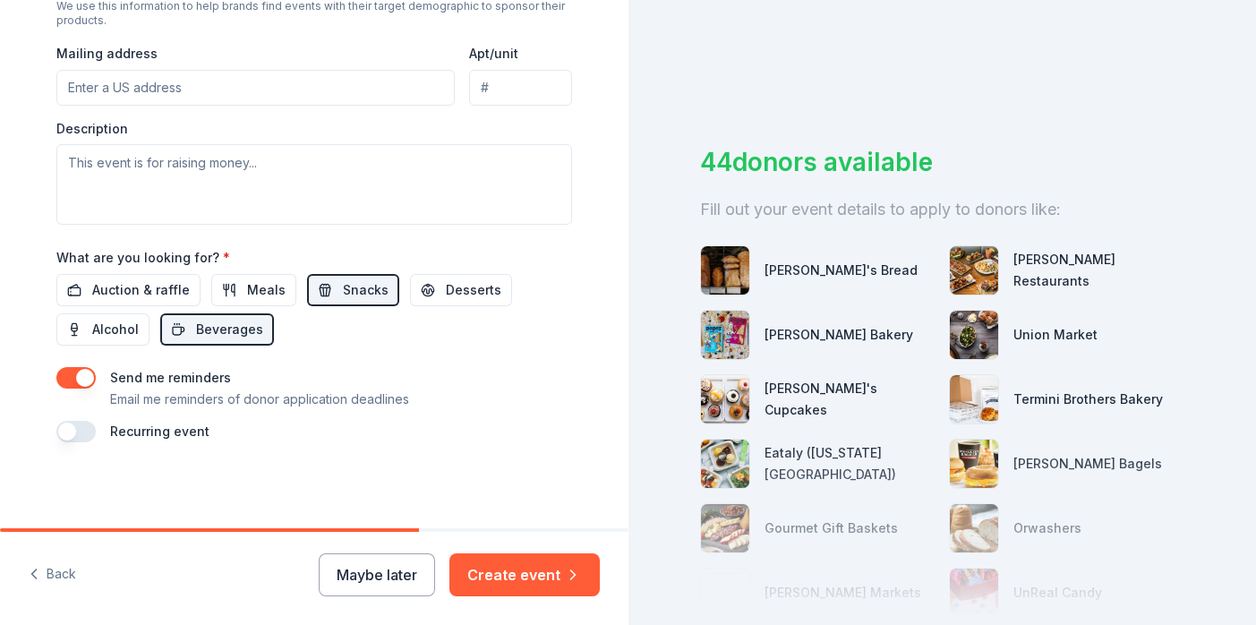
click at [81, 381] on button "button" at bounding box center [75, 377] width 39 height 21
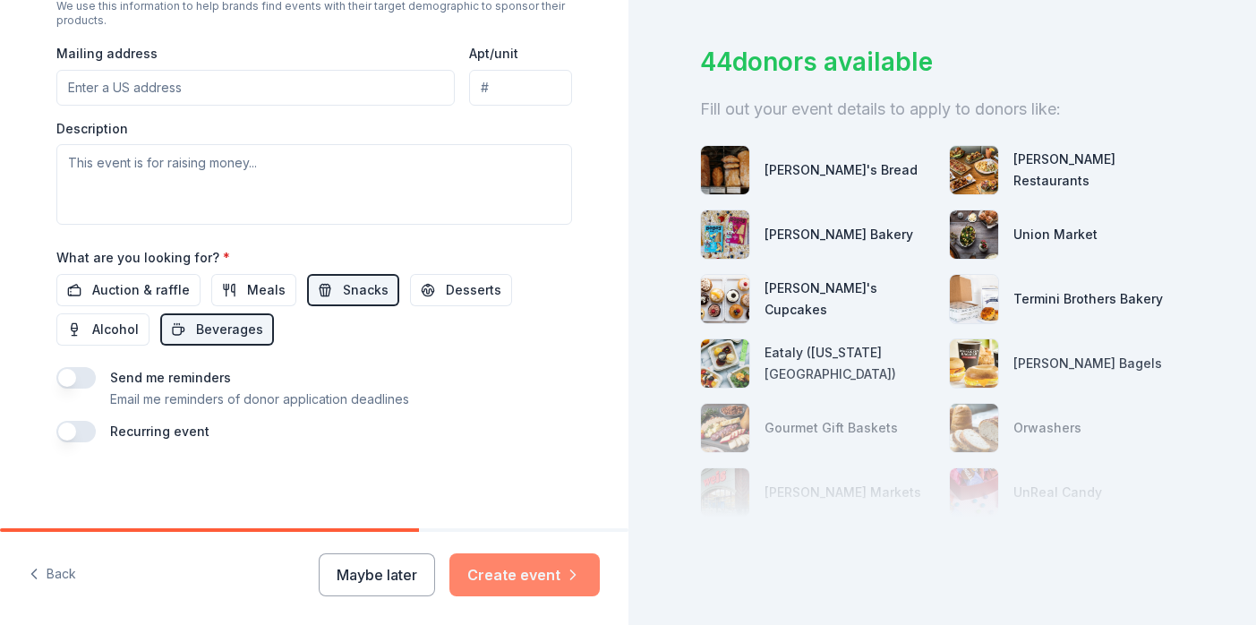
click at [543, 566] on button "Create event" at bounding box center [524, 574] width 150 height 43
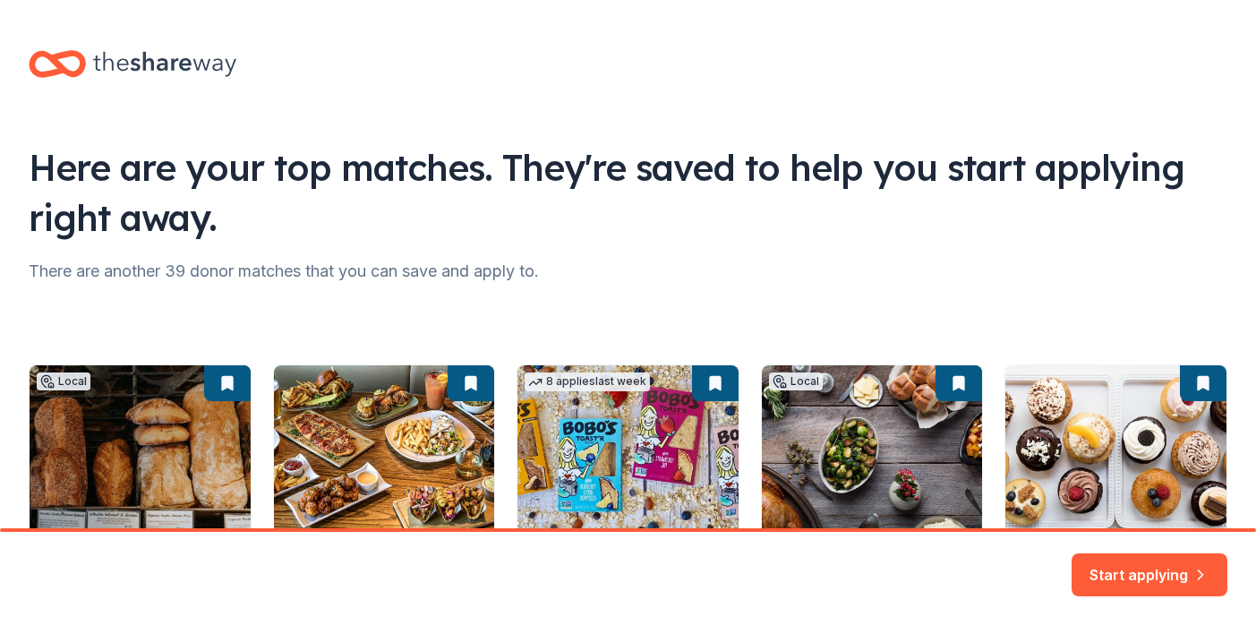
scroll to position [207, 0]
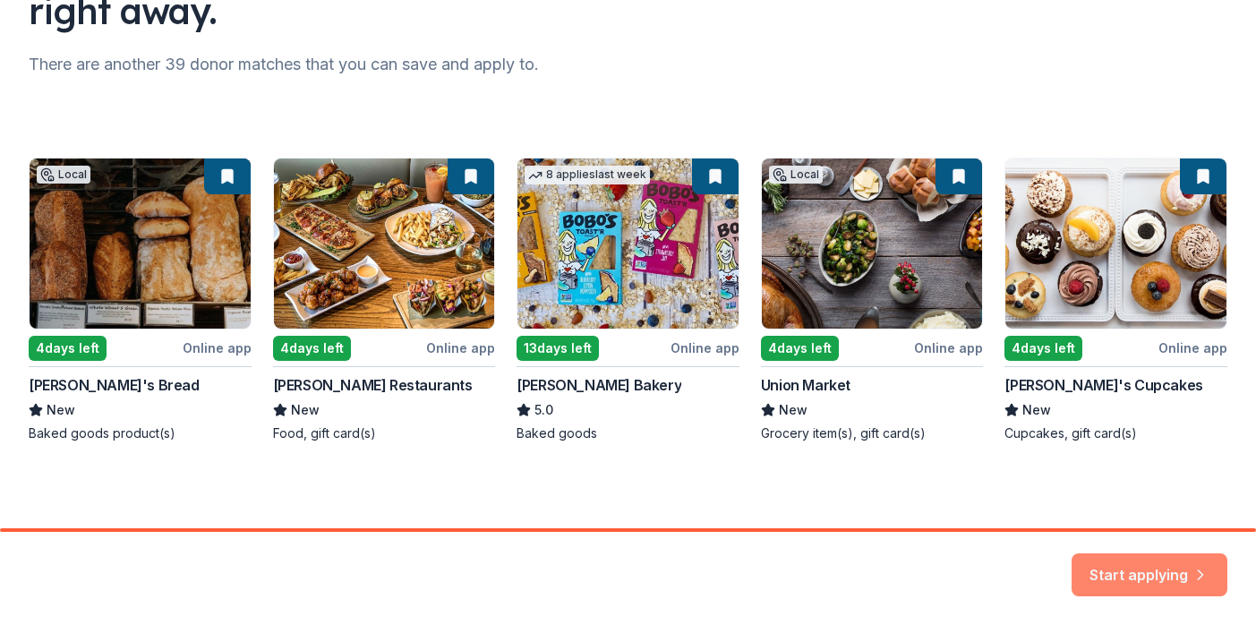
click at [1125, 574] on button "Start applying" at bounding box center [1150, 564] width 156 height 43
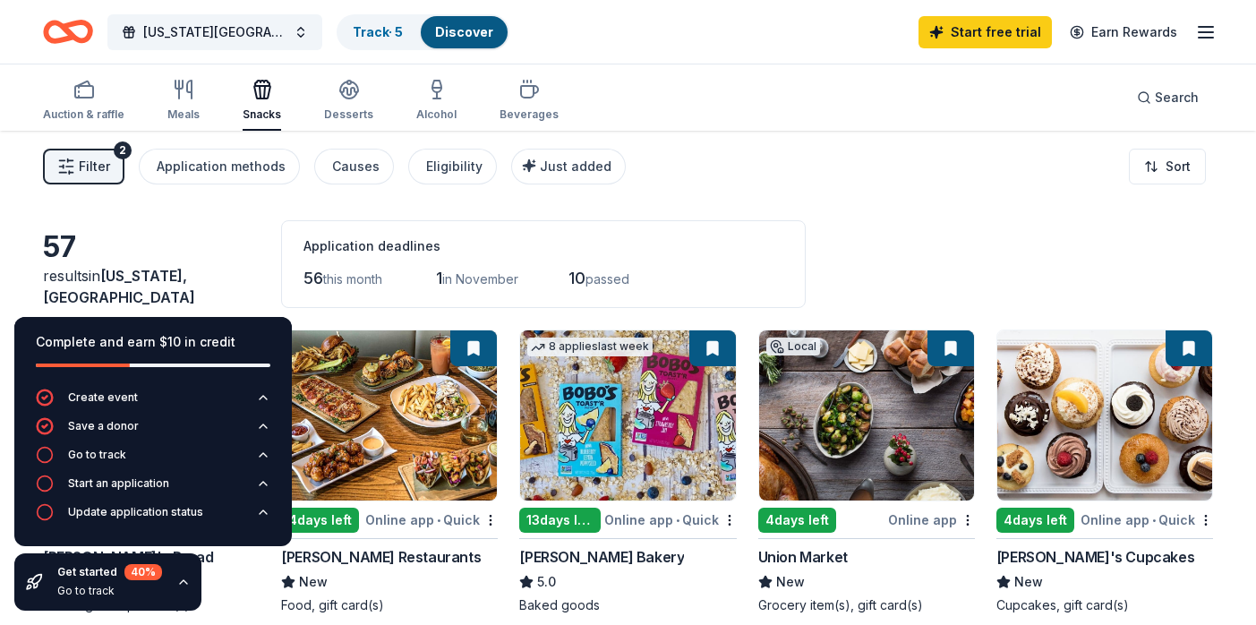
click at [180, 585] on icon "button" at bounding box center [183, 582] width 14 height 14
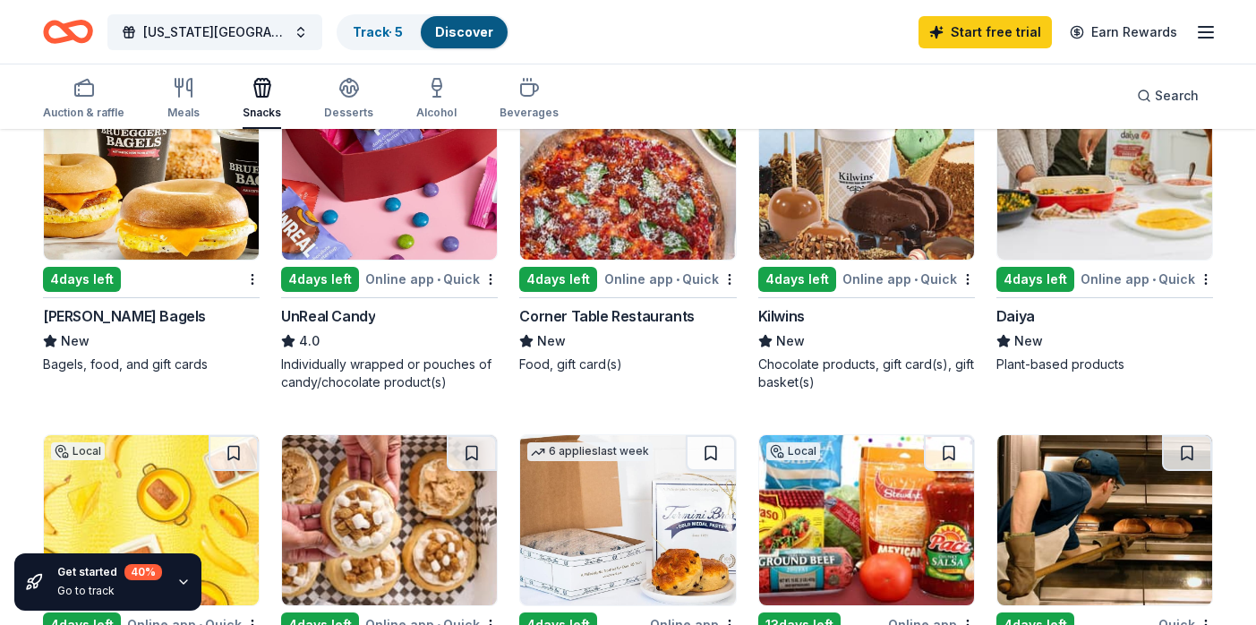
scroll to position [911, 0]
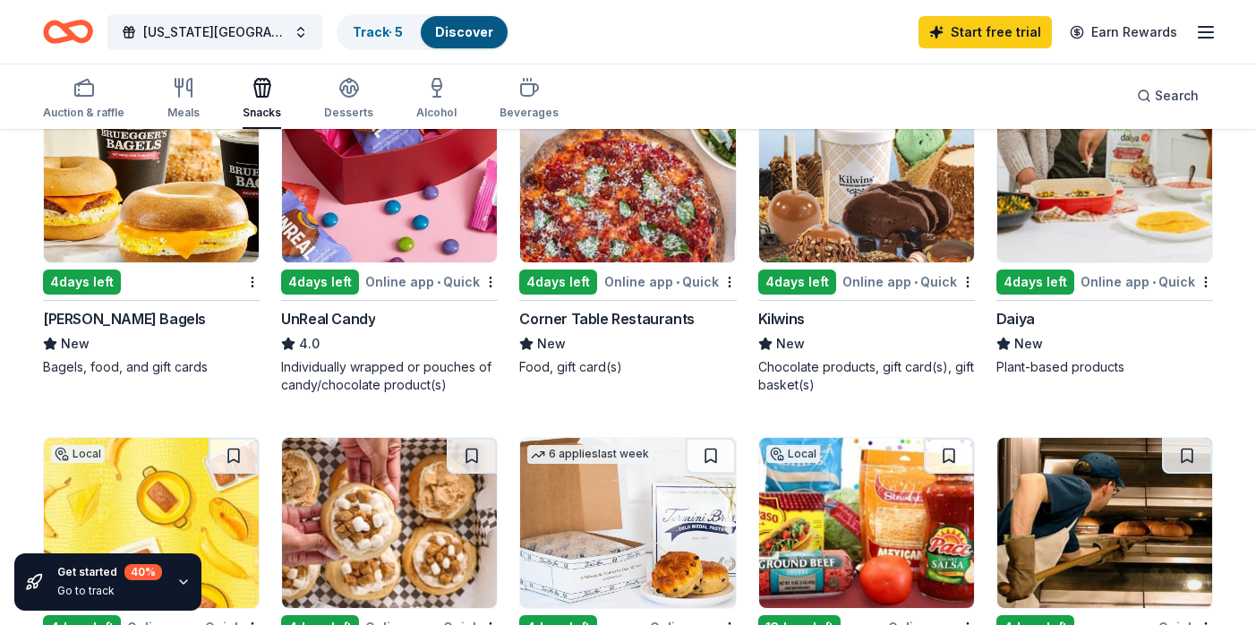
click at [400, 224] on img at bounding box center [389, 177] width 215 height 170
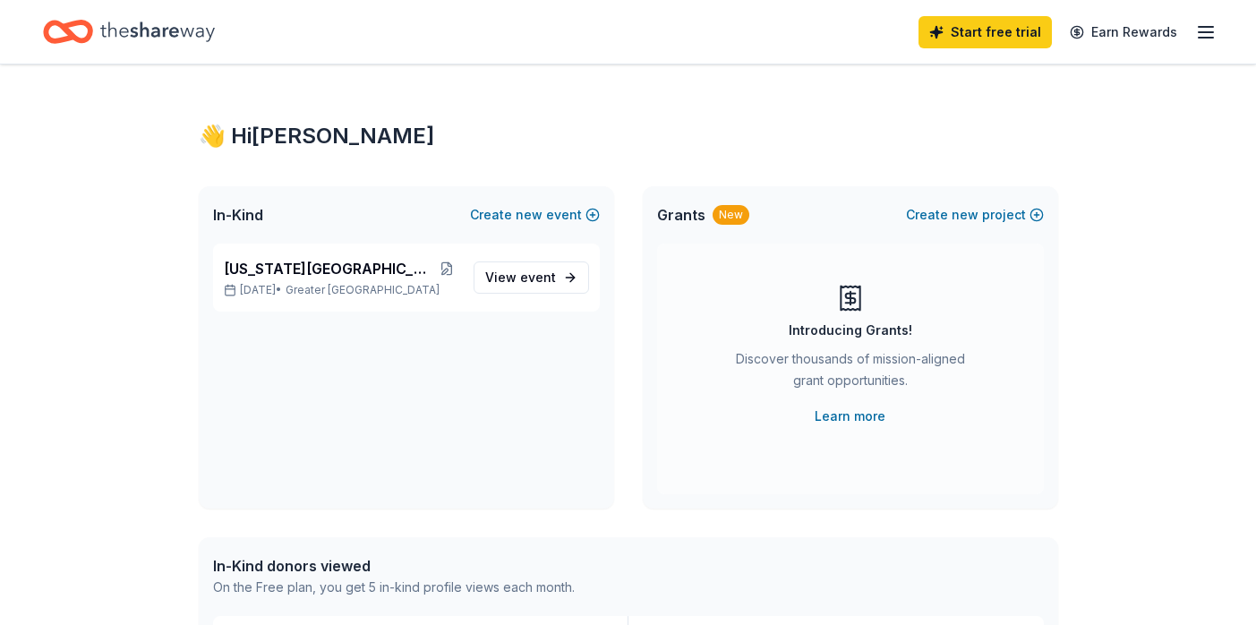
click at [1210, 29] on icon "button" at bounding box center [1205, 31] width 21 height 21
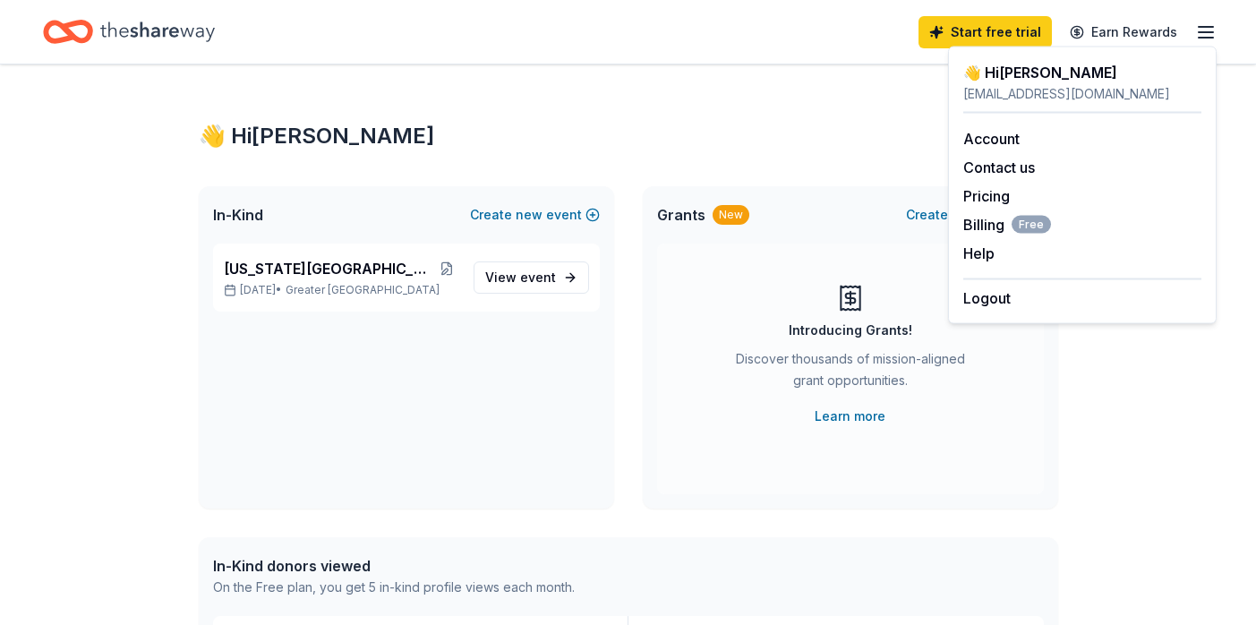
click at [351, 392] on div "New York City Kidney Walk Nov 09, 2025 • Greater NYC View event" at bounding box center [406, 376] width 415 height 265
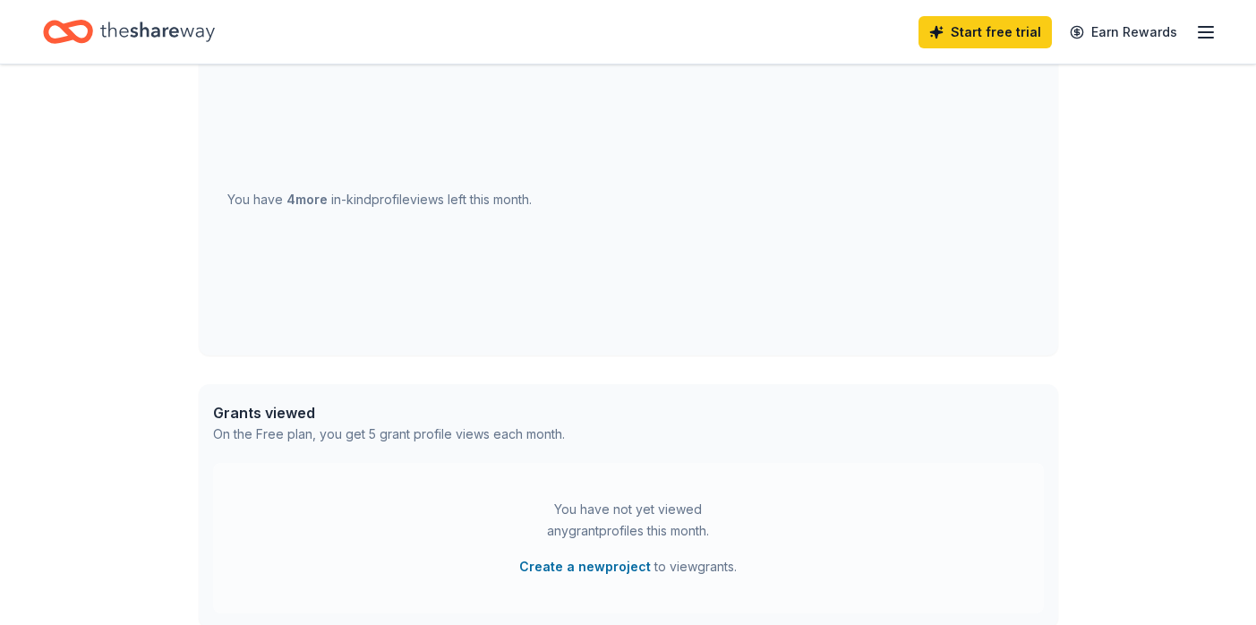
scroll to position [696, 0]
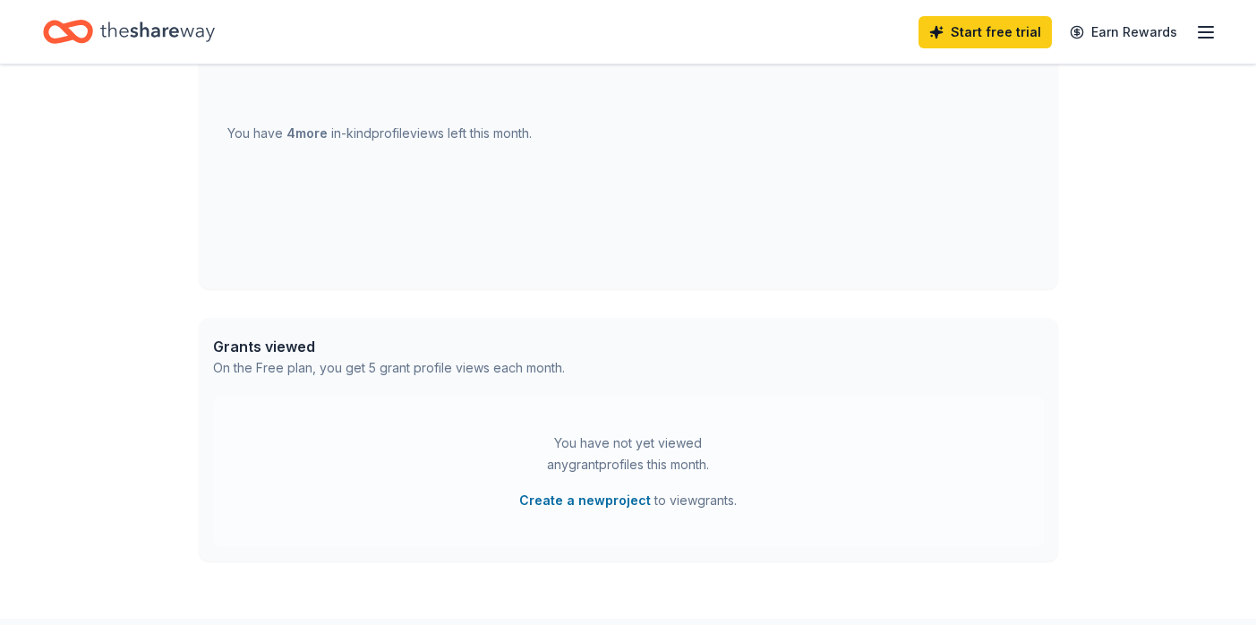
click at [1198, 30] on icon "button" at bounding box center [1205, 31] width 21 height 21
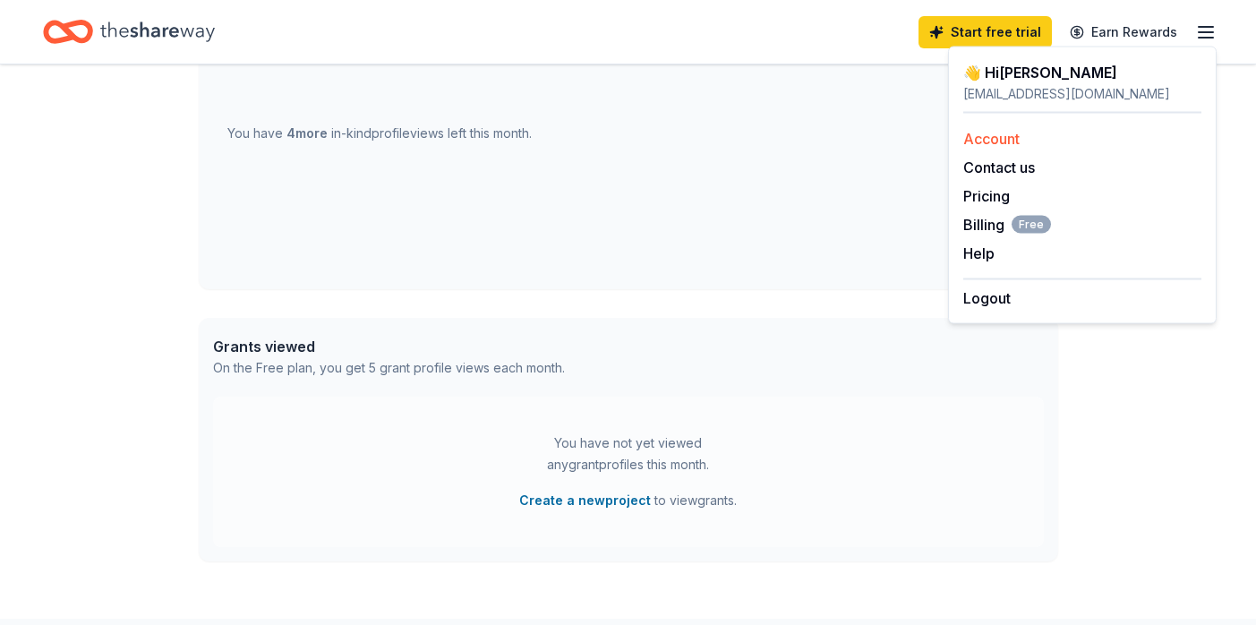
click at [1007, 137] on link "Account" at bounding box center [991, 139] width 56 height 18
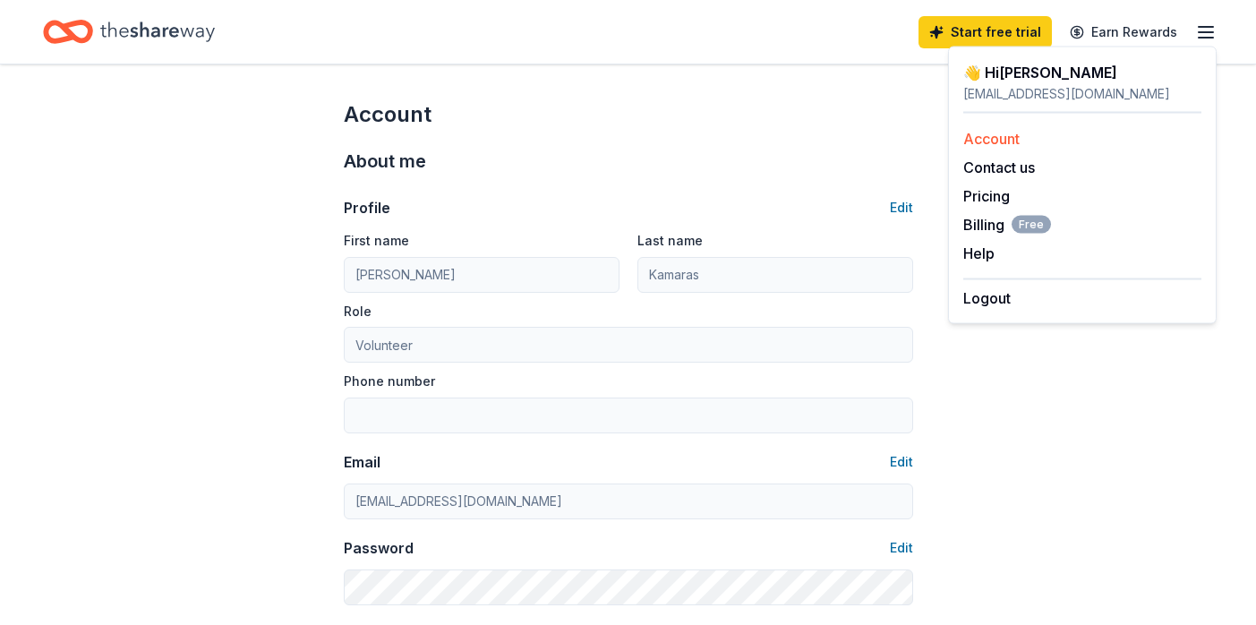
click at [982, 139] on link "Account" at bounding box center [991, 139] width 56 height 18
click at [900, 206] on button "Edit" at bounding box center [901, 207] width 23 height 21
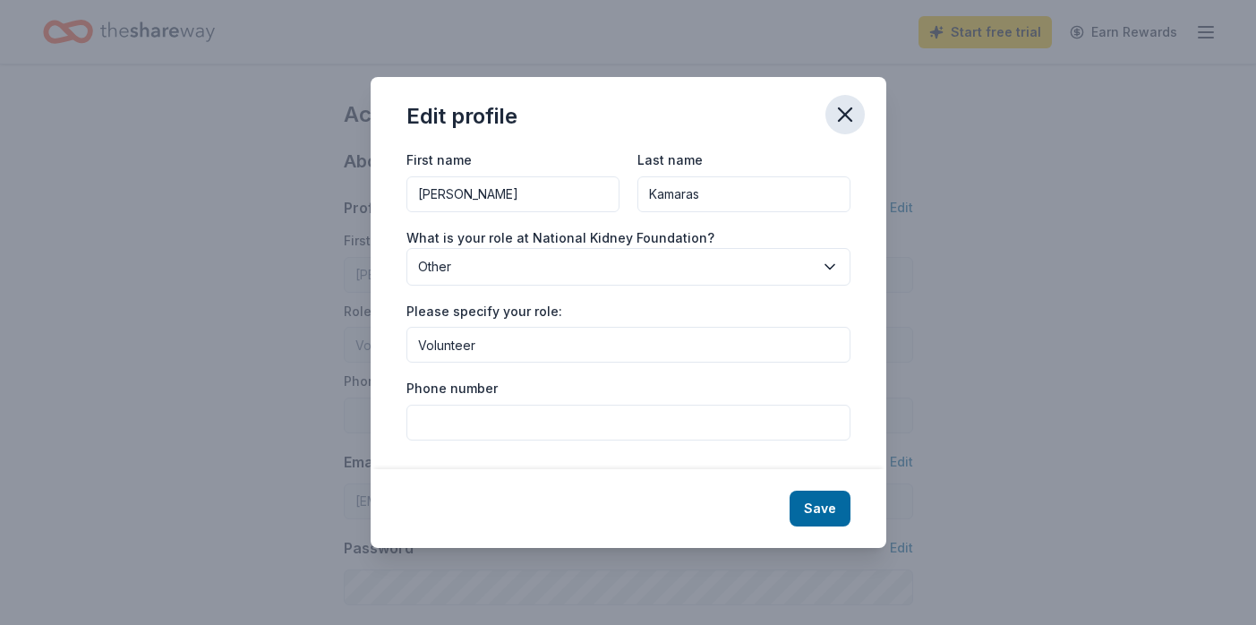
click at [833, 115] on icon "button" at bounding box center [845, 114] width 25 height 25
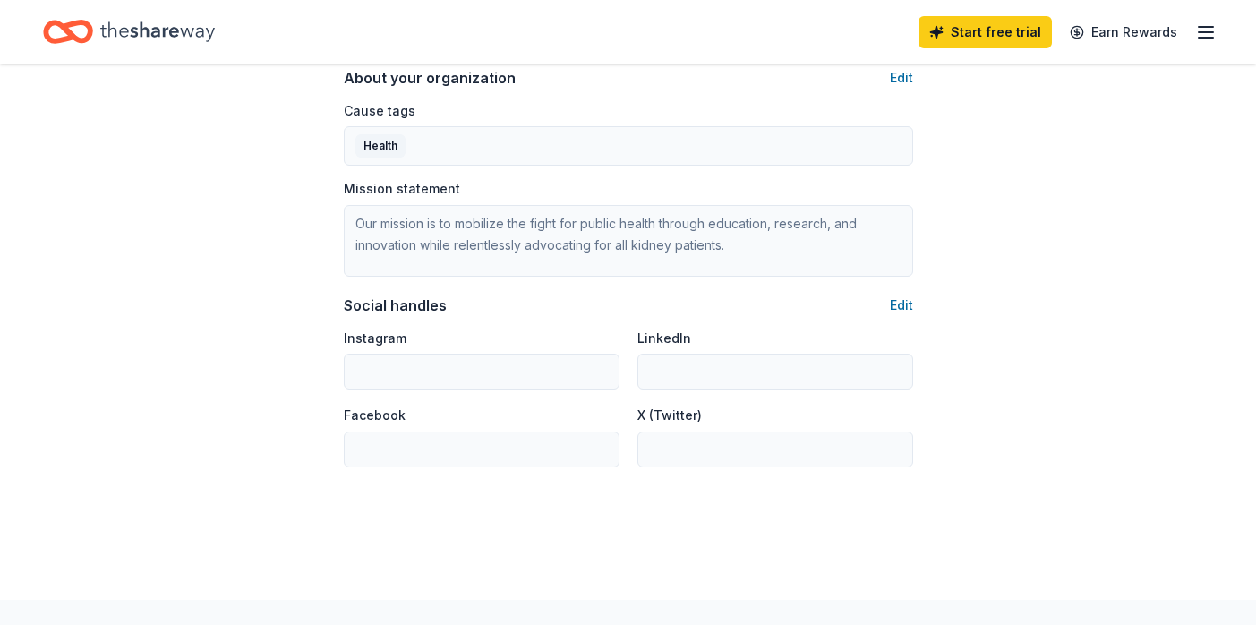
scroll to position [1041, 0]
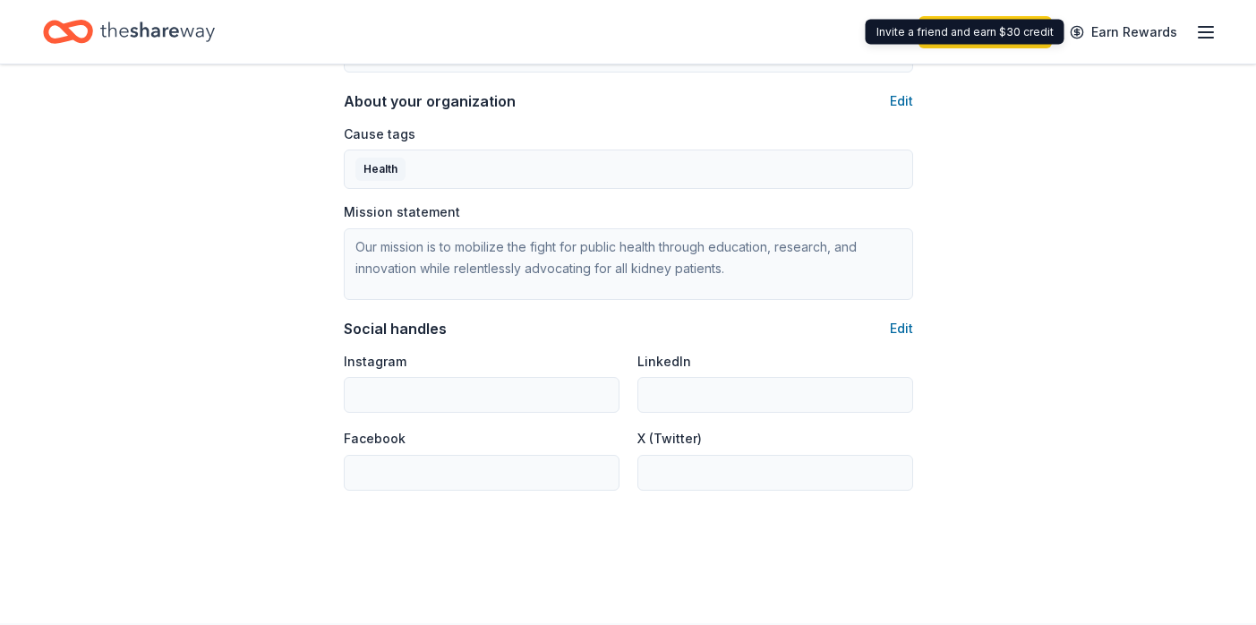
click at [1210, 24] on icon "button" at bounding box center [1205, 31] width 21 height 21
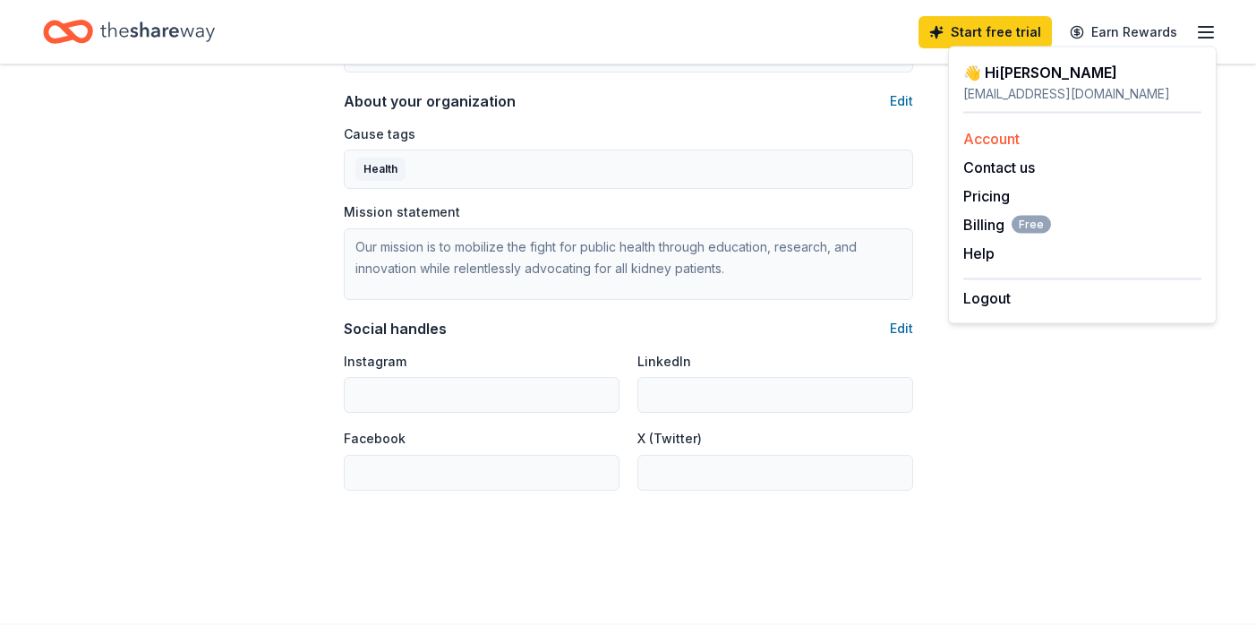
click at [999, 138] on link "Account" at bounding box center [991, 139] width 56 height 18
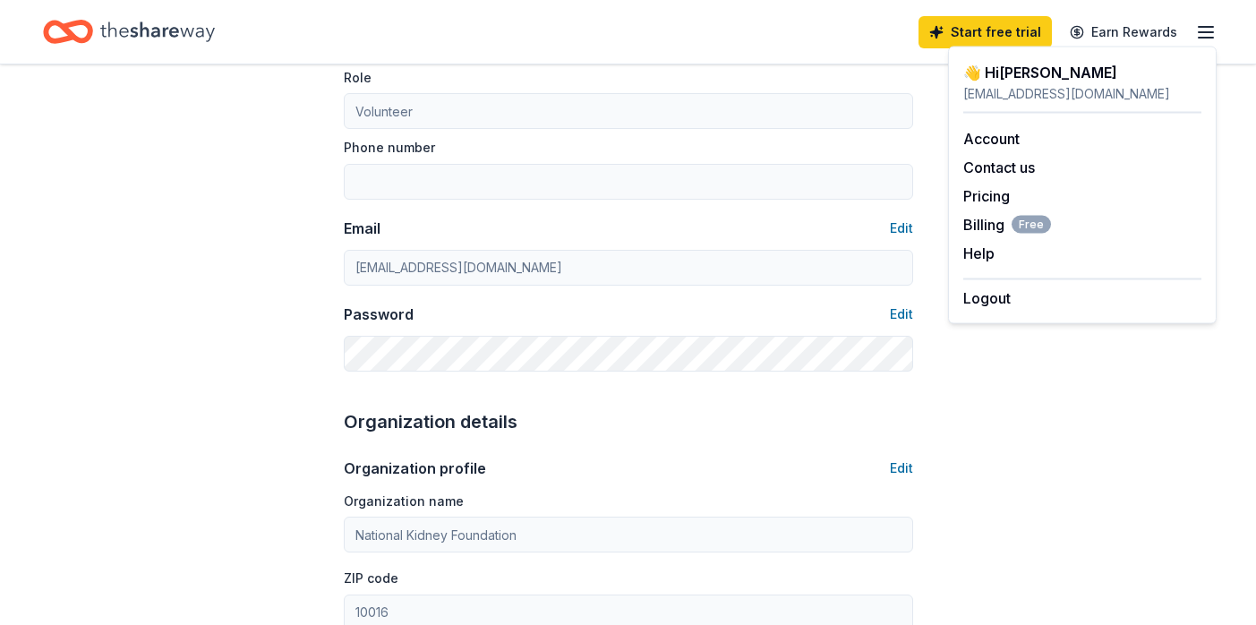
scroll to position [0, 0]
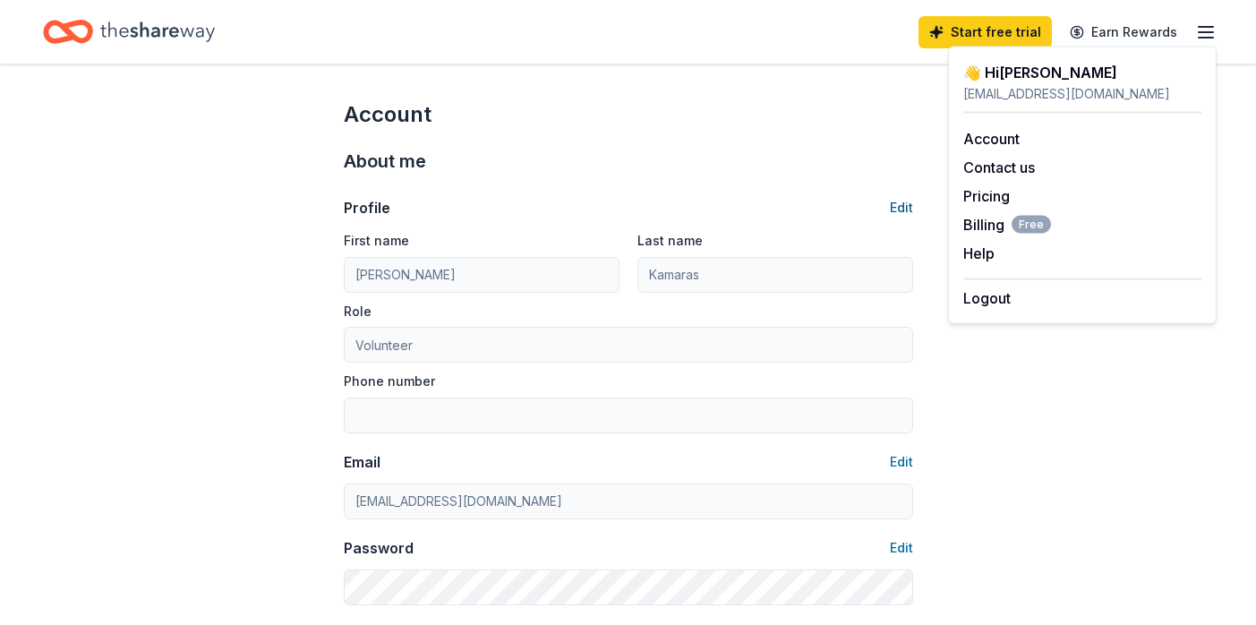
click at [904, 205] on button "Edit" at bounding box center [901, 207] width 23 height 21
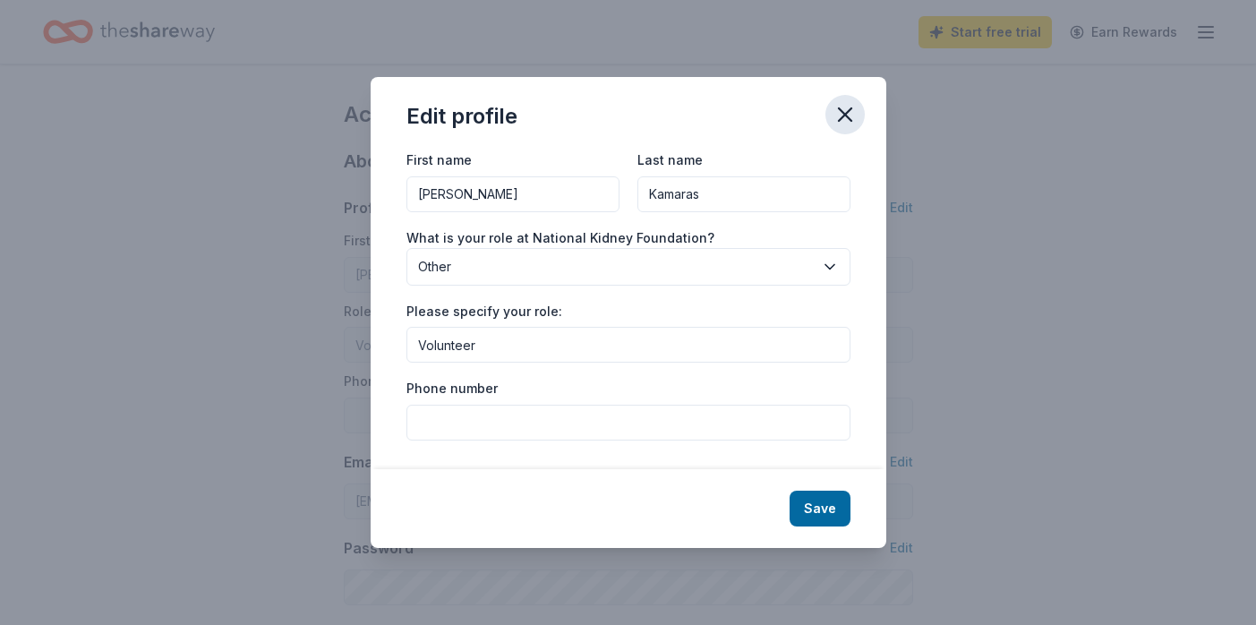
click at [845, 121] on icon "button" at bounding box center [845, 114] width 25 height 25
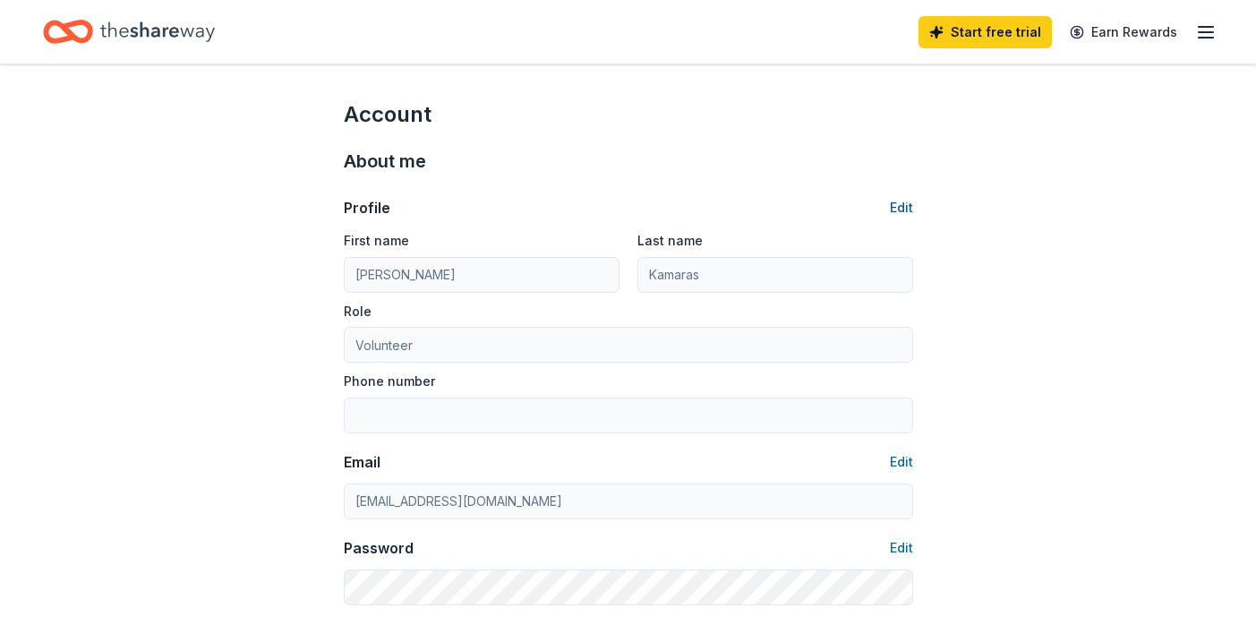
click at [904, 201] on button "Edit" at bounding box center [901, 207] width 23 height 21
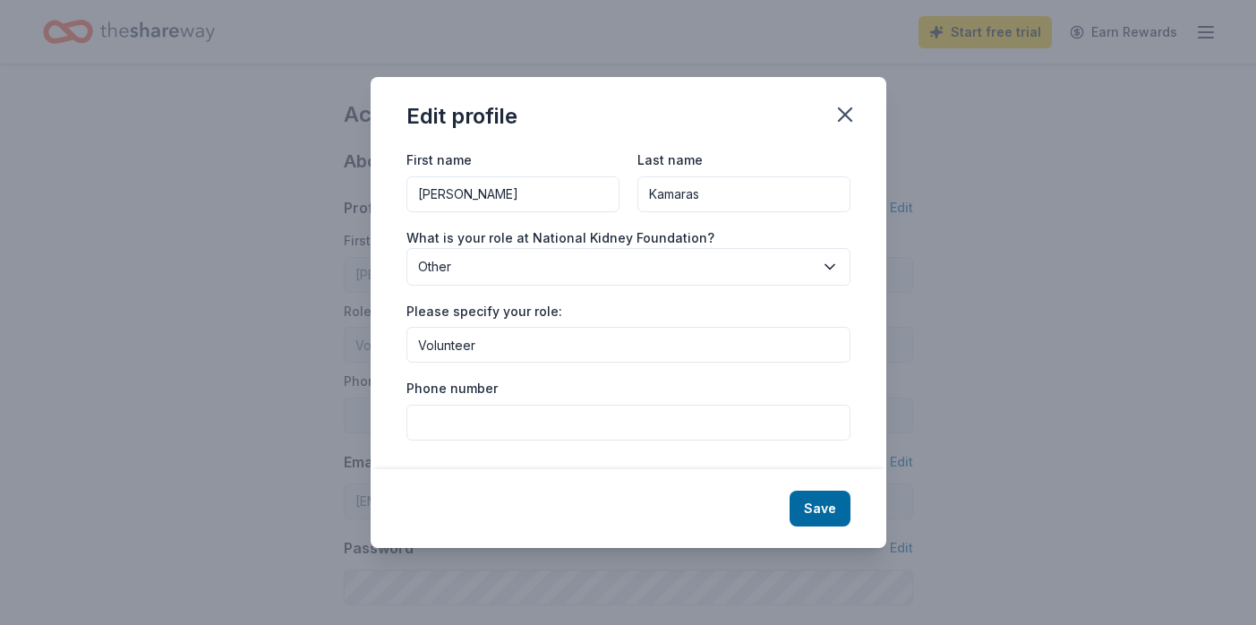
drag, startPoint x: 454, startPoint y: 160, endPoint x: 443, endPoint y: 140, distance: 23.2
click at [443, 140] on div "Edit profile First name Sarah Last name Kamaras What is your role at National K…" at bounding box center [629, 312] width 516 height 471
drag, startPoint x: 723, startPoint y: 194, endPoint x: 618, endPoint y: 123, distance: 127.6
click at [618, 123] on div "Edit profile First name Last name Kamaras What is your role at National Kidney …" at bounding box center [629, 312] width 516 height 471
drag, startPoint x: 583, startPoint y: 351, endPoint x: 543, endPoint y: 290, distance: 72.5
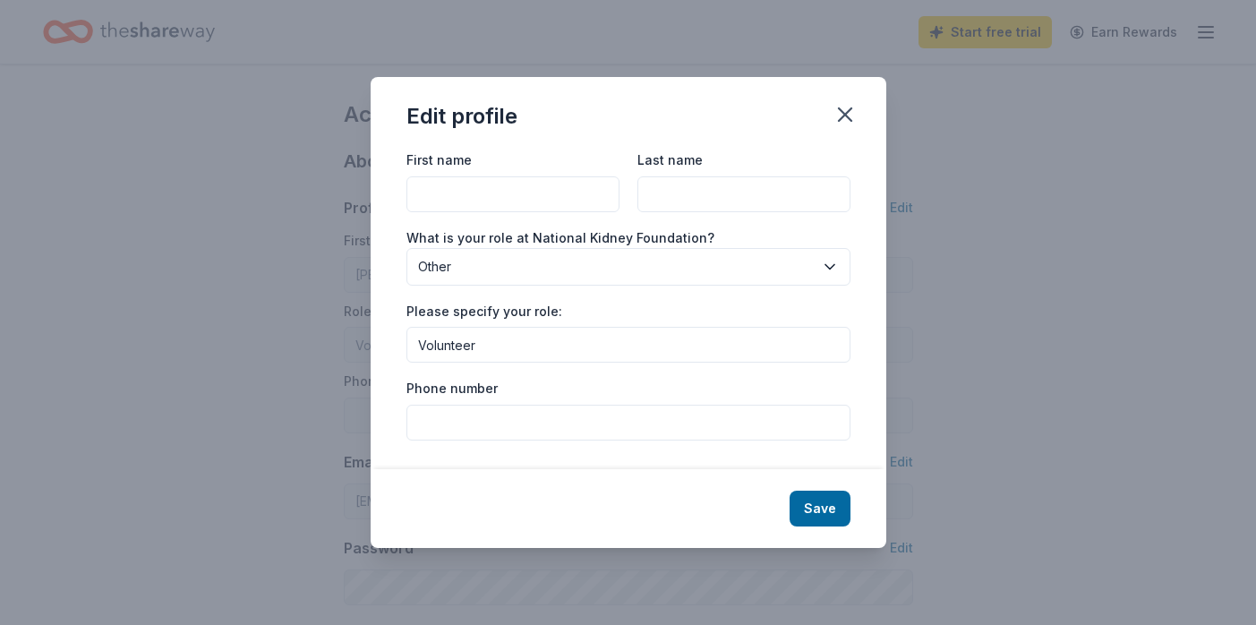
click at [543, 290] on div "First name Last name What is your role at National Kidney Foundation? Other Ple…" at bounding box center [628, 295] width 444 height 292
click at [815, 509] on button "Save" at bounding box center [820, 509] width 61 height 36
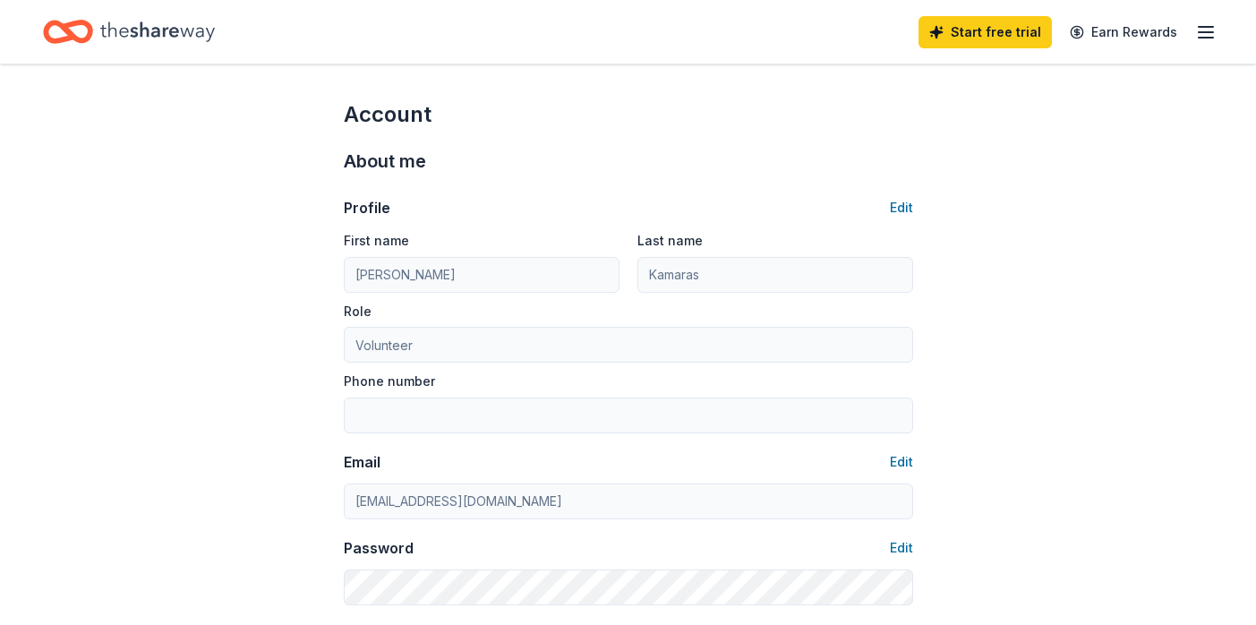
type input "Other"
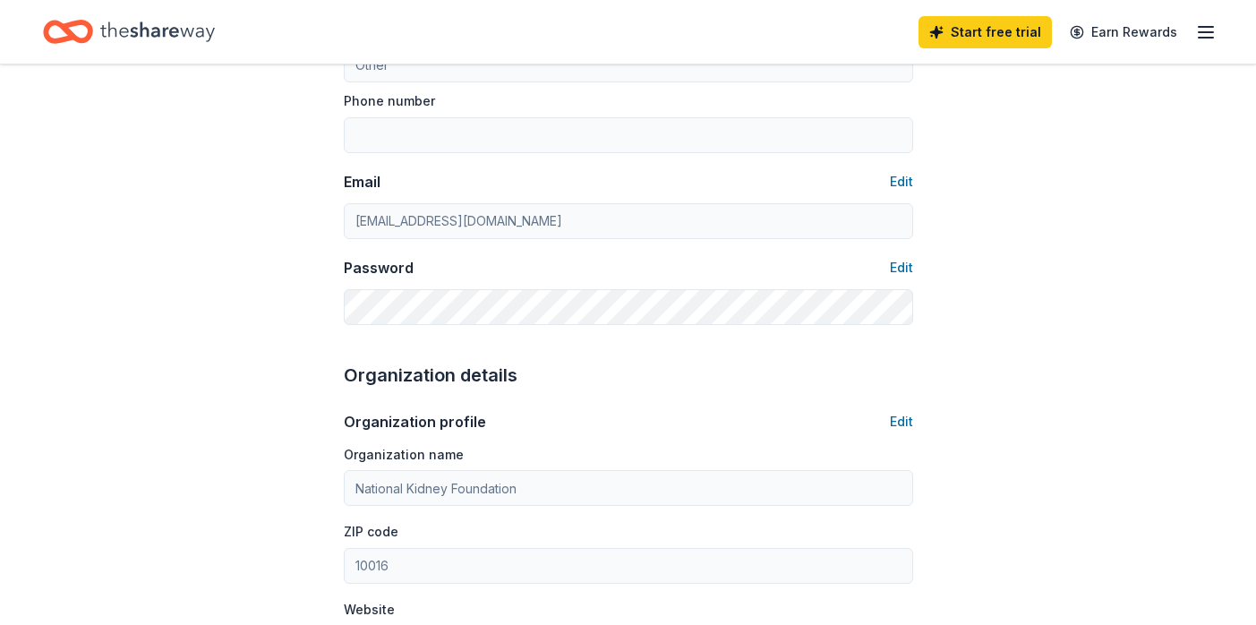
scroll to position [279, 0]
click at [903, 184] on button "Edit" at bounding box center [901, 182] width 23 height 21
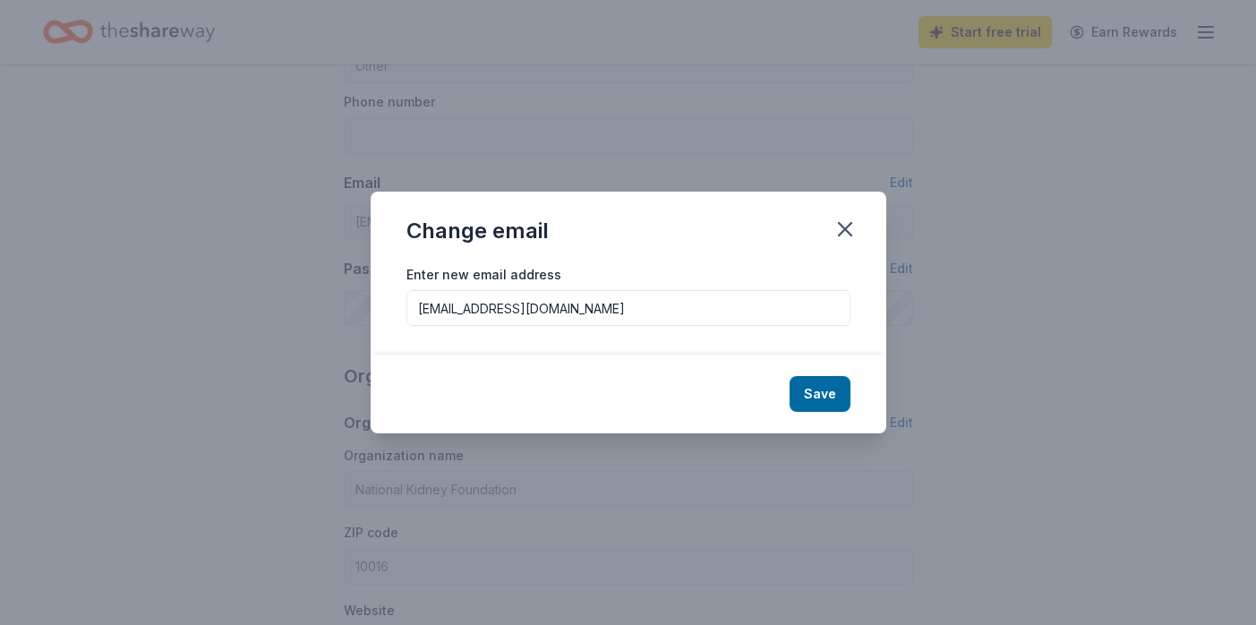
drag, startPoint x: 726, startPoint y: 309, endPoint x: 687, endPoint y: 249, distance: 71.8
click at [687, 249] on div "Change email Enter new email address sarahkamarasproductions@gmail.com Save" at bounding box center [629, 313] width 516 height 243
click at [820, 398] on button "Save" at bounding box center [820, 394] width 61 height 36
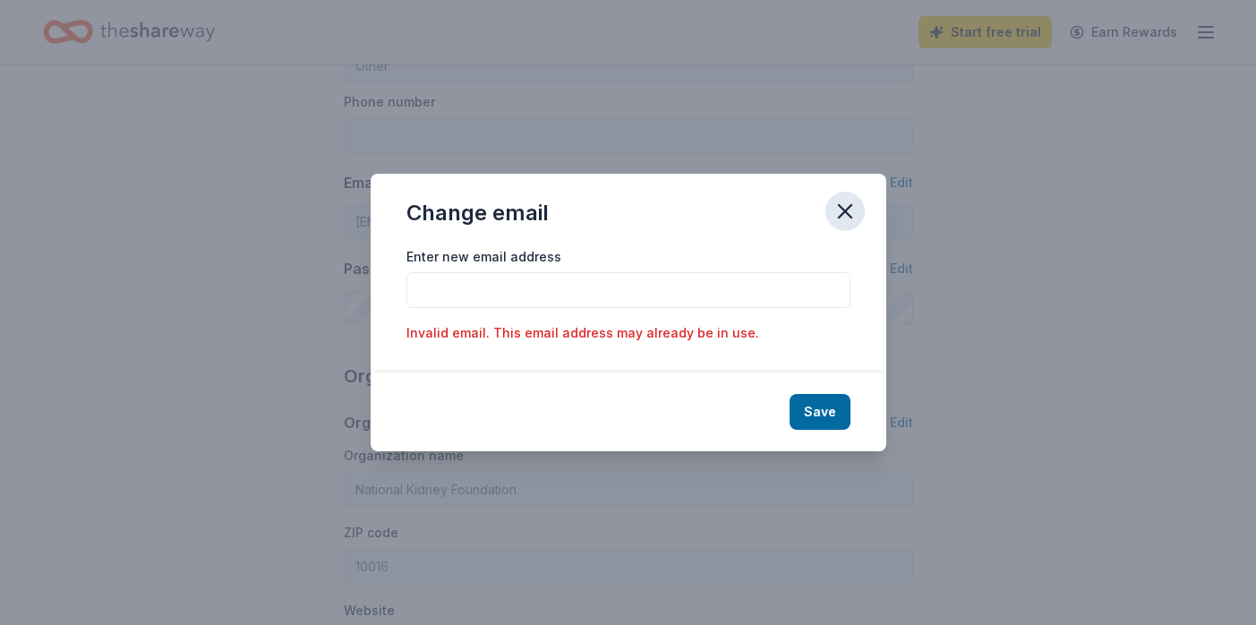
click at [839, 208] on icon "button" at bounding box center [845, 211] width 25 height 25
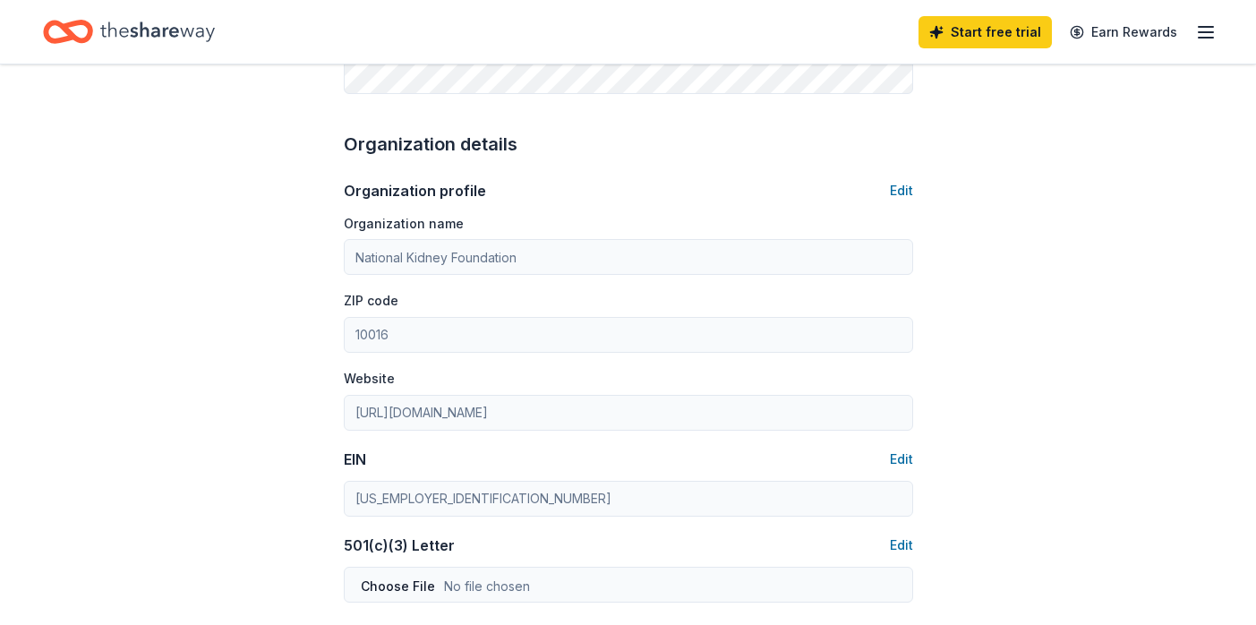
scroll to position [509, 0]
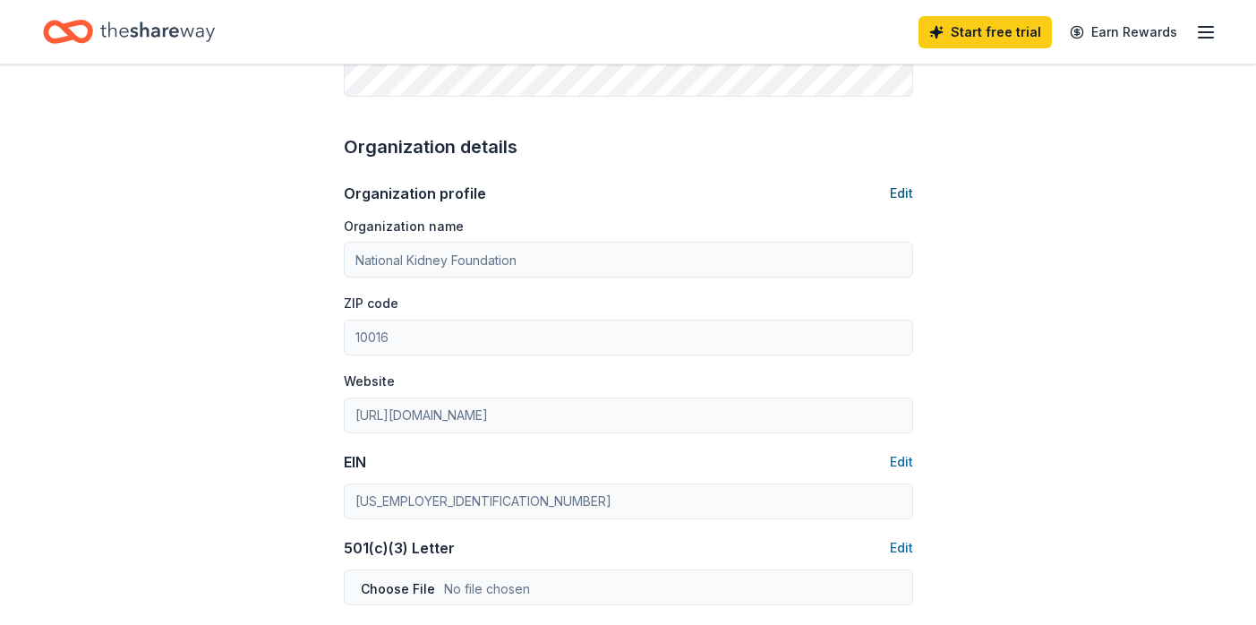
click at [902, 193] on button "Edit" at bounding box center [901, 193] width 23 height 21
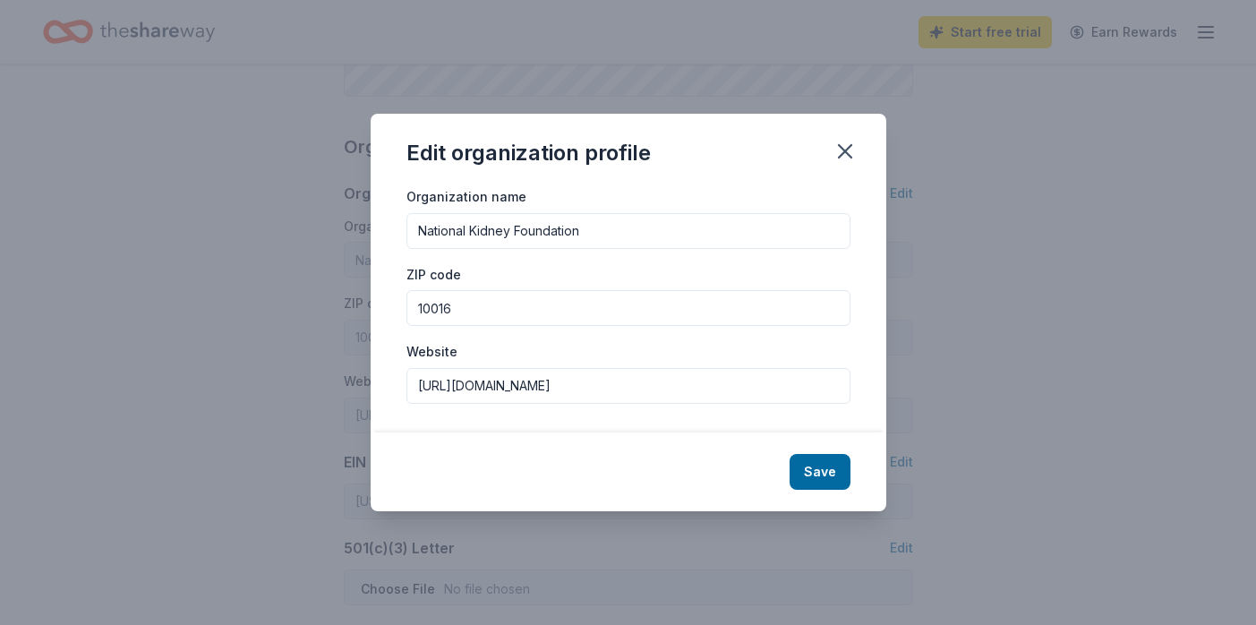
drag, startPoint x: 648, startPoint y: 230, endPoint x: 625, endPoint y: 190, distance: 46.5
click at [625, 190] on div "Organization name National Kidney Foundation" at bounding box center [628, 217] width 444 height 64
drag, startPoint x: 620, startPoint y: 393, endPoint x: 596, endPoint y: 351, distance: 48.1
click at [596, 352] on div "Website http://www.kidney.org" at bounding box center [628, 372] width 444 height 64
click at [817, 474] on button "Save" at bounding box center [820, 472] width 61 height 36
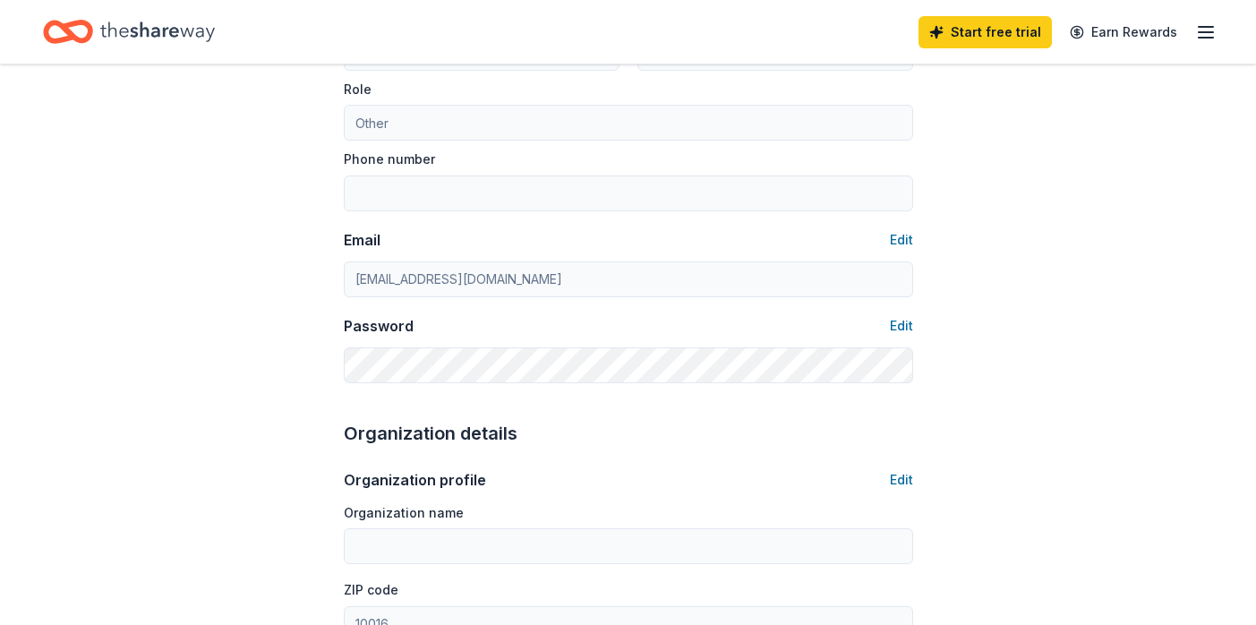
scroll to position [0, 0]
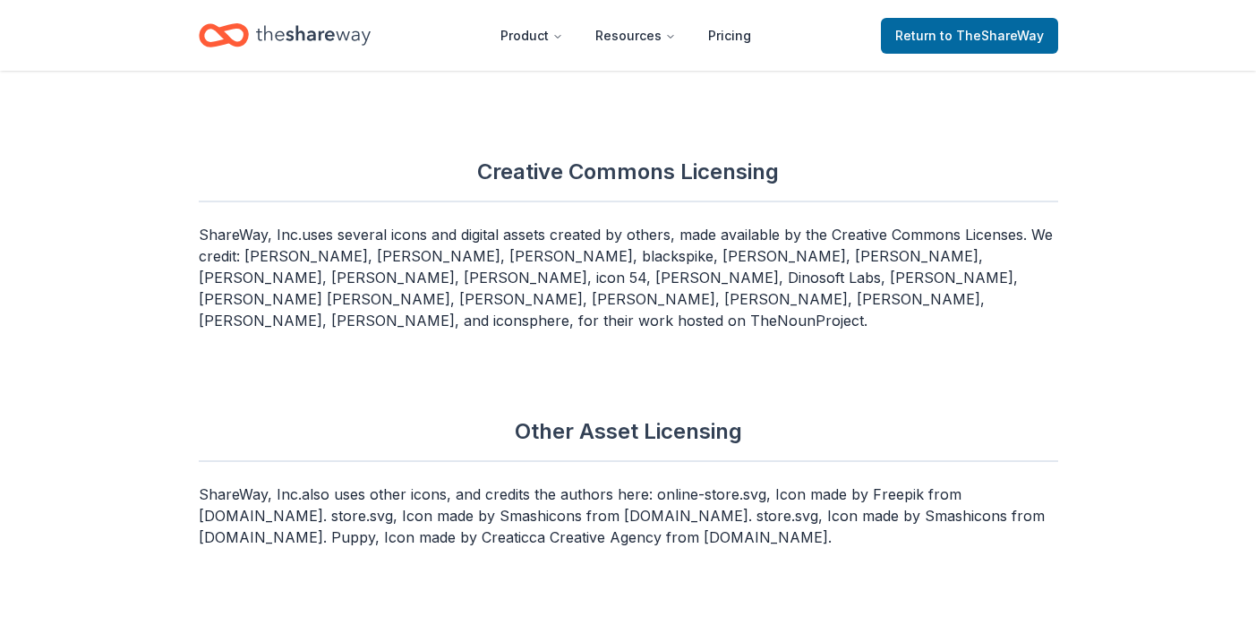
scroll to position [10371, 0]
